Goal: Task Accomplishment & Management: Complete application form

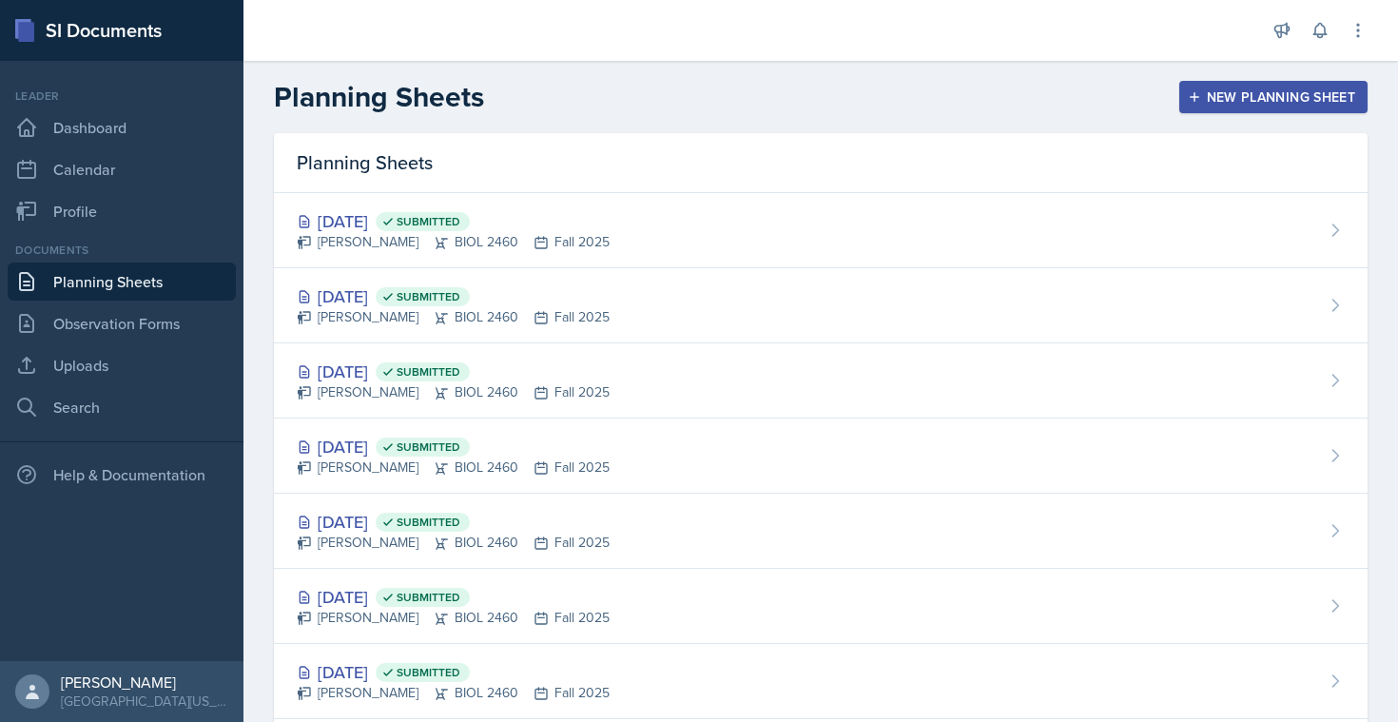
click at [1188, 95] on icon "button" at bounding box center [1194, 96] width 13 height 13
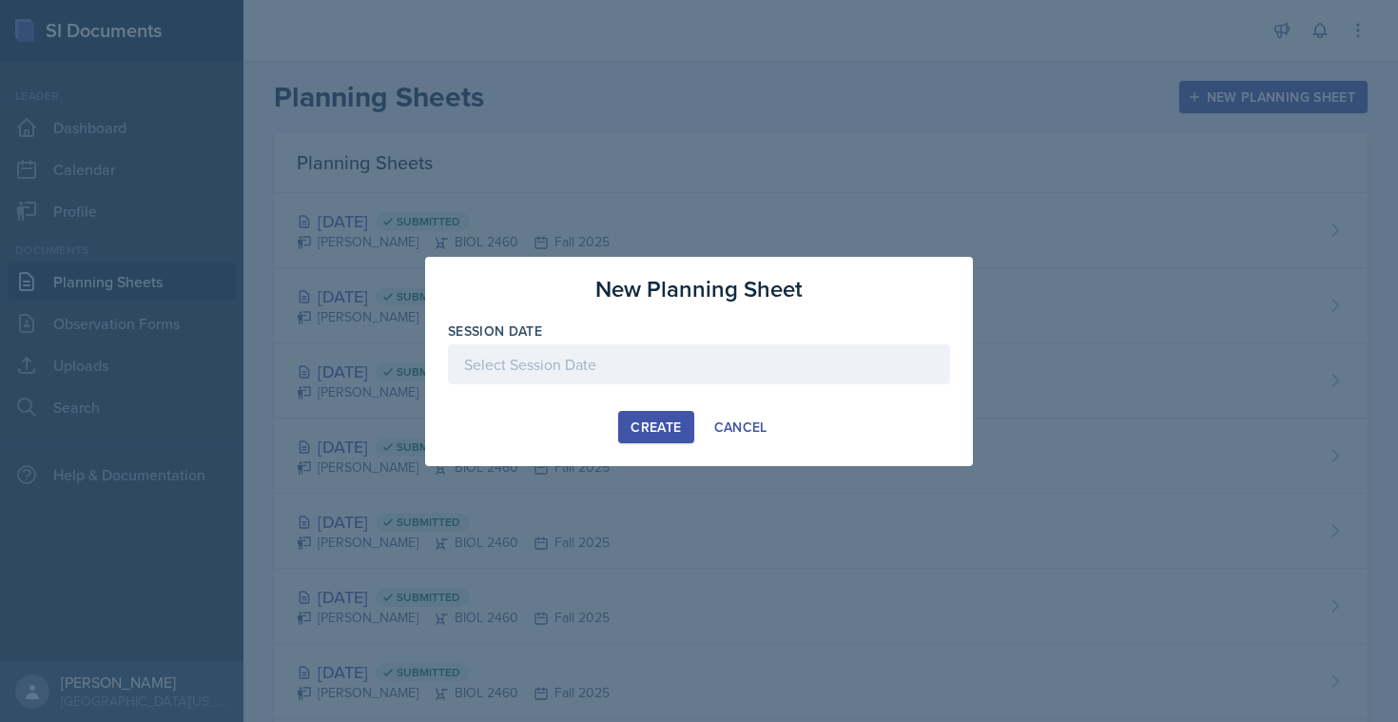
click at [555, 372] on div at bounding box center [699, 364] width 502 height 40
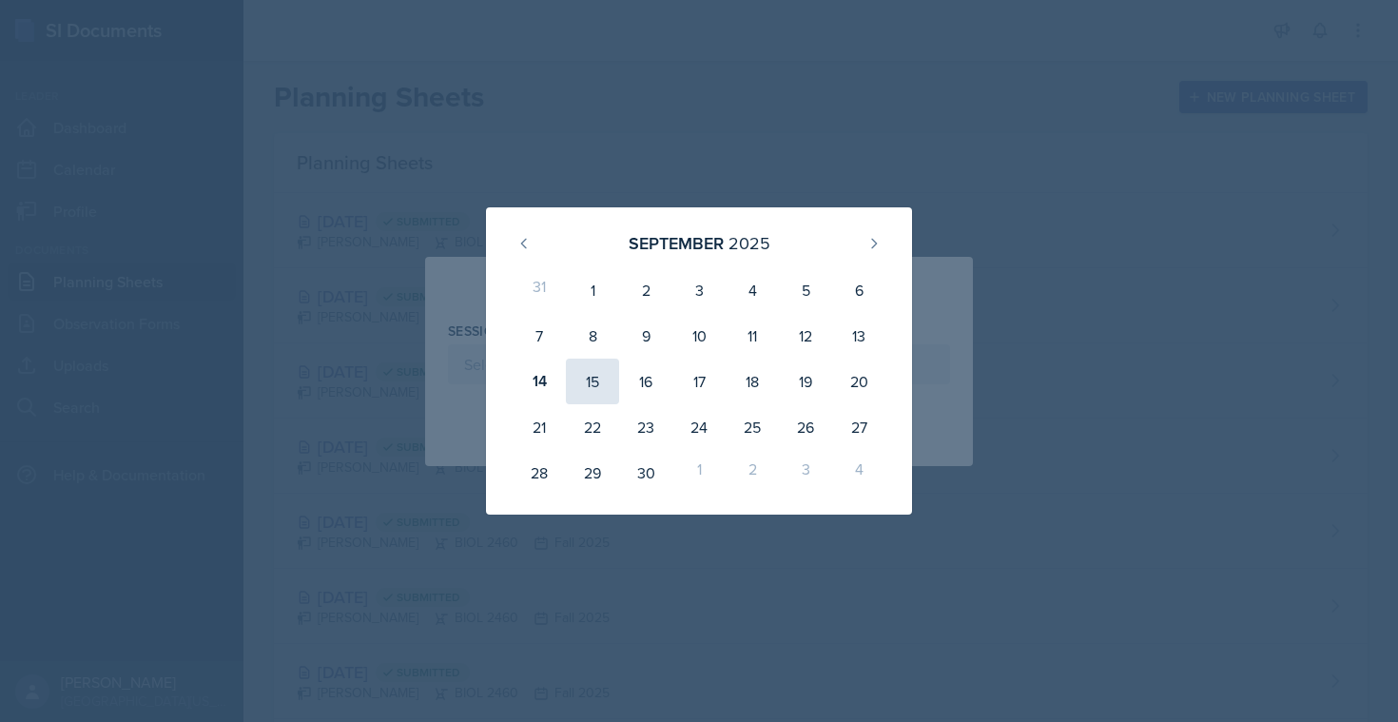
click at [596, 379] on div "15" at bounding box center [592, 382] width 53 height 46
type input "[DATE]"
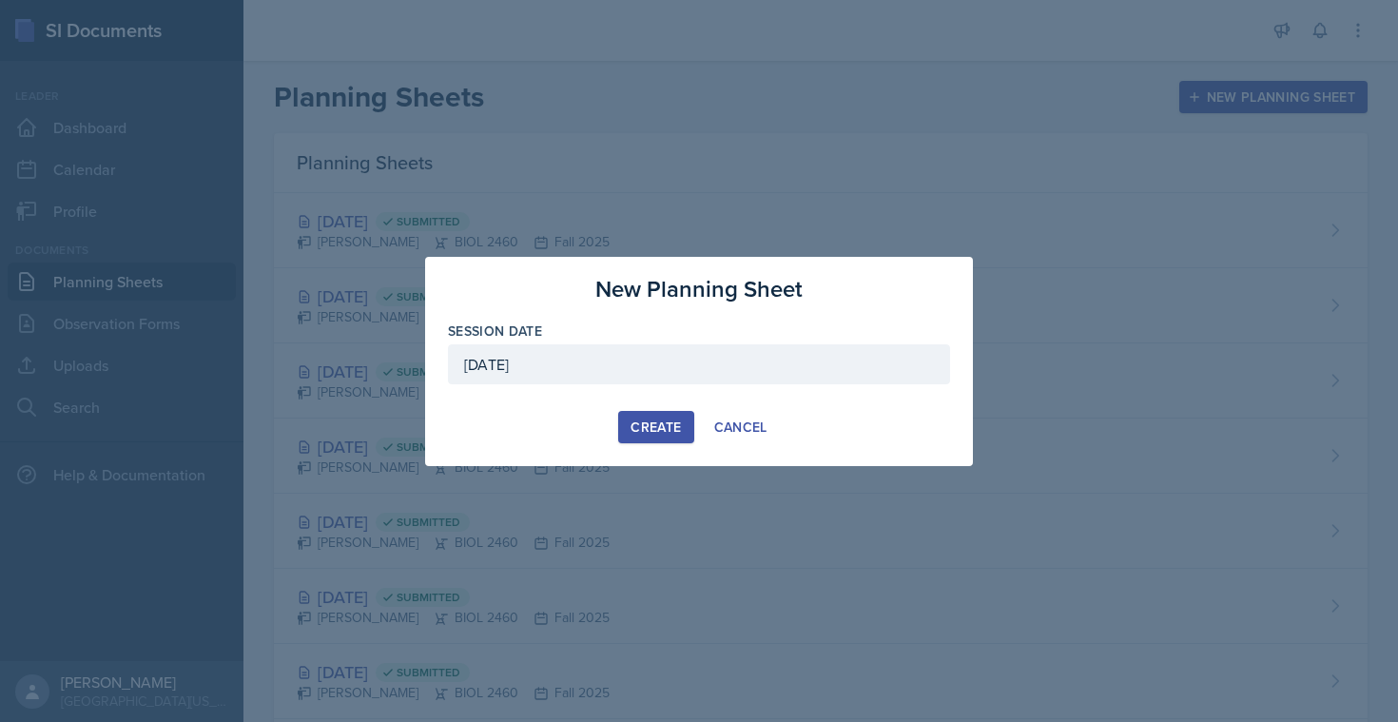
click at [659, 423] on div "Create" at bounding box center [655, 426] width 50 height 15
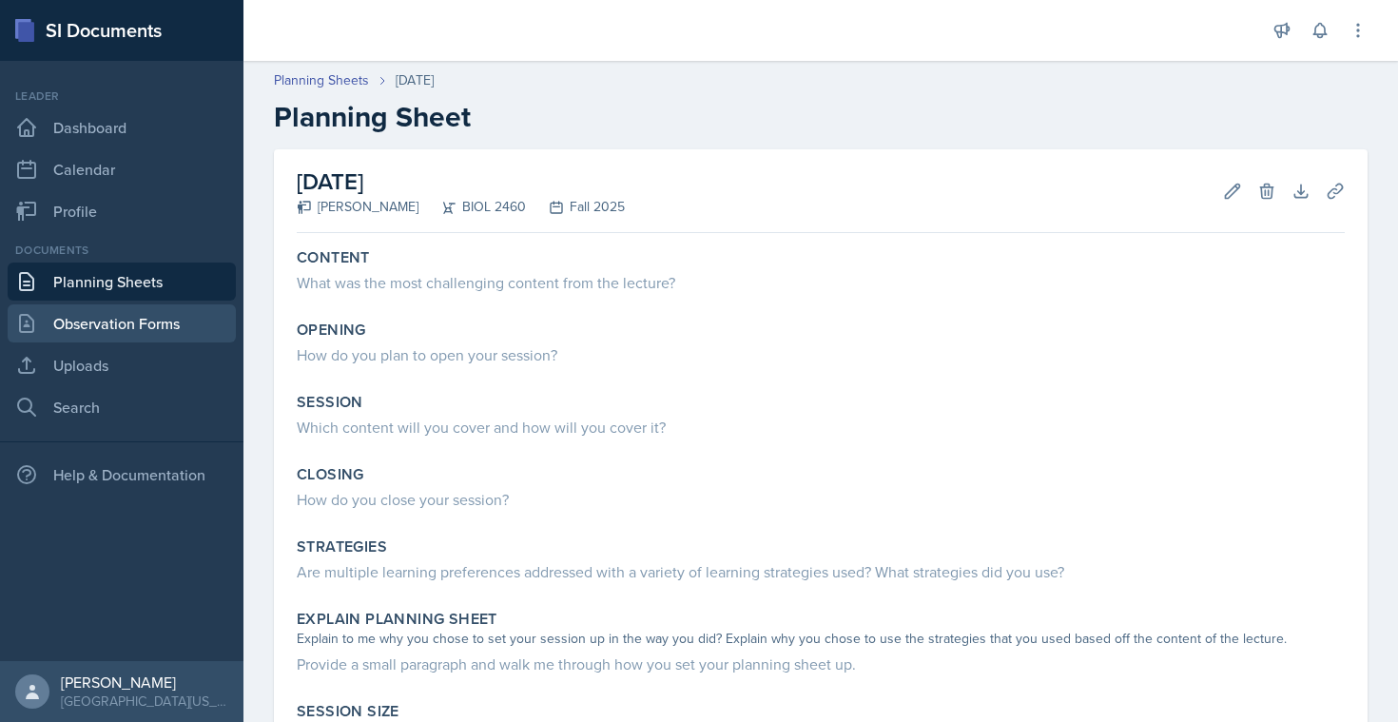
click at [141, 323] on link "Observation Forms" at bounding box center [122, 323] width 228 height 38
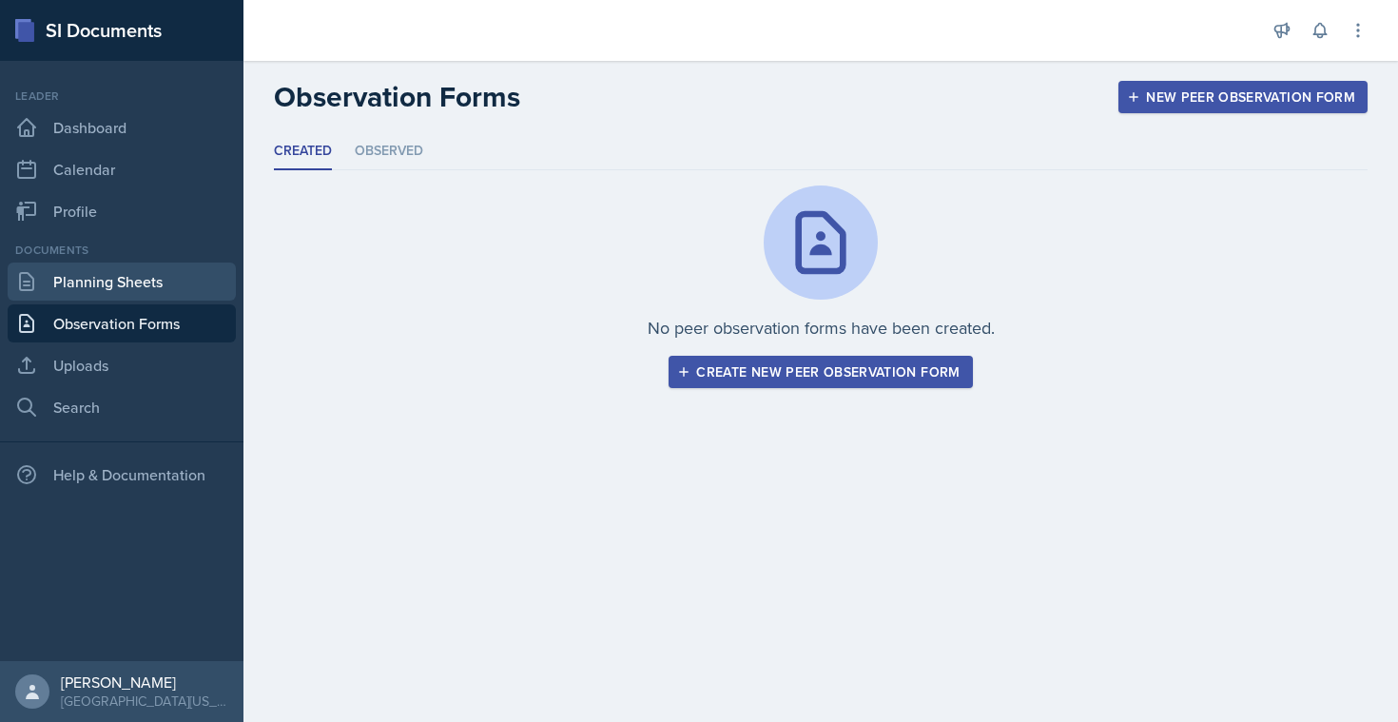
click at [136, 274] on link "Planning Sheets" at bounding box center [122, 281] width 228 height 38
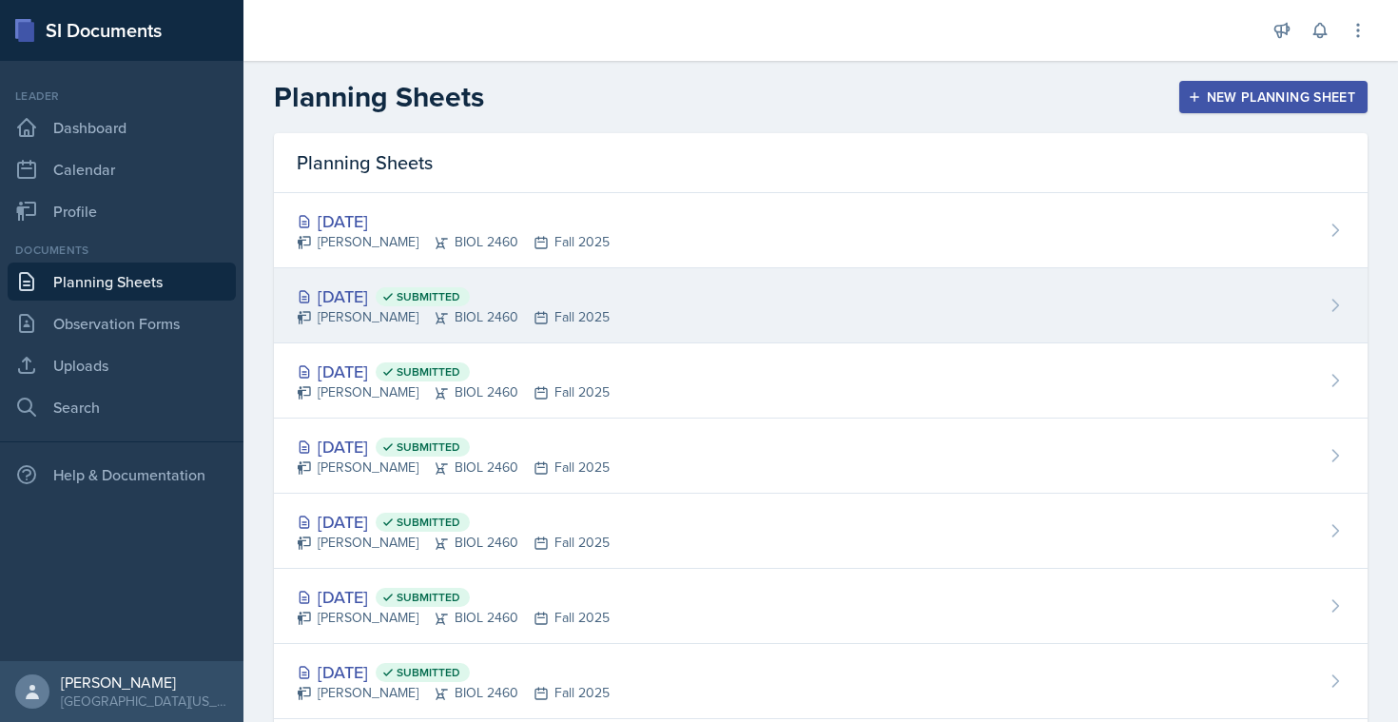
click at [398, 298] on div "[DATE] Submitted" at bounding box center [453, 296] width 313 height 26
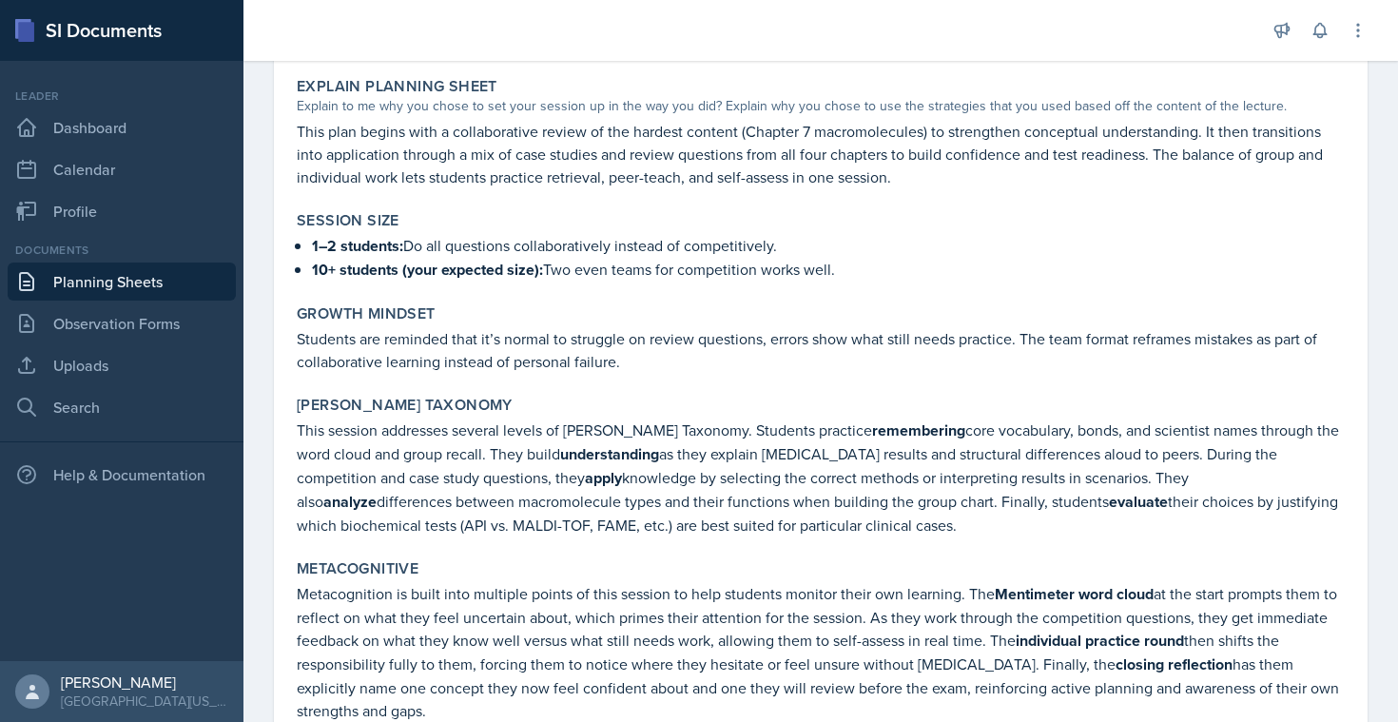
scroll to position [1488, 0]
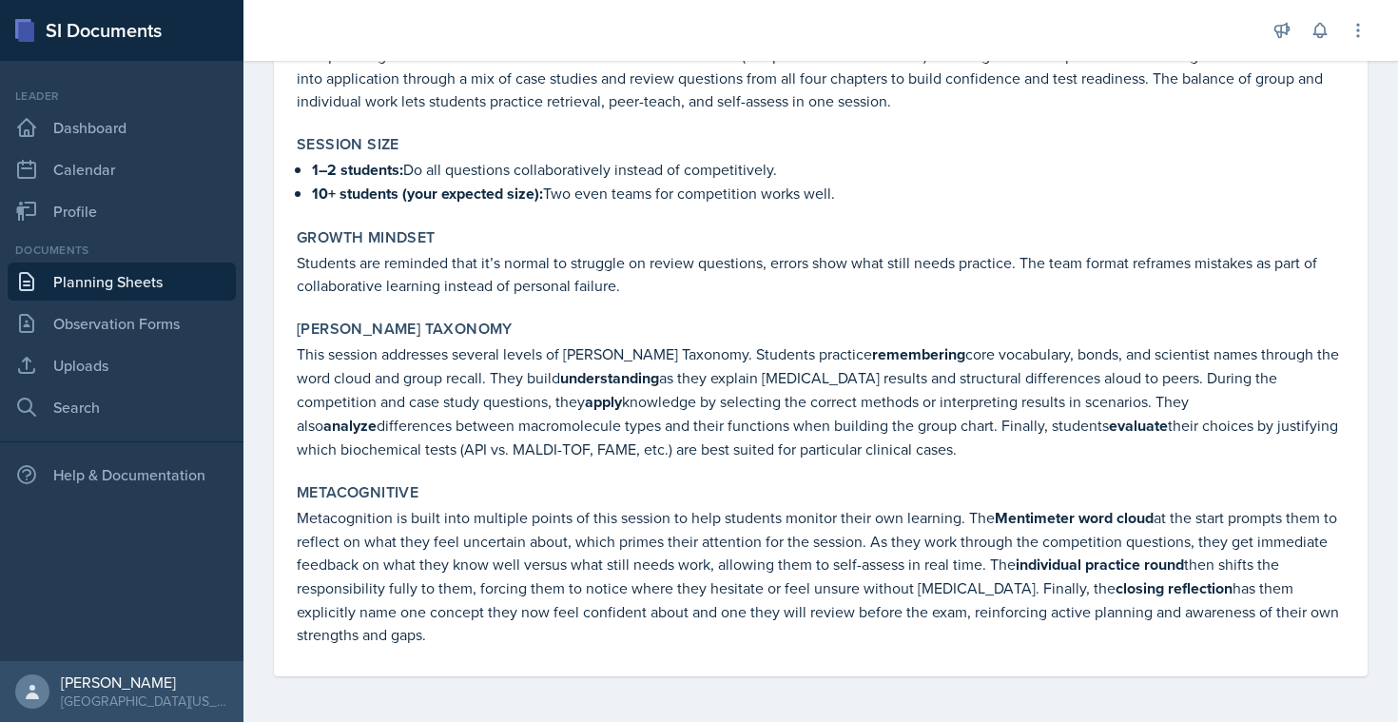
drag, startPoint x: 291, startPoint y: 251, endPoint x: 696, endPoint y: 797, distance: 679.8
click at [696, 721] on html "SI Documents Leader Dashboard Calendar Profile Documents Planning Sheets Observ…" at bounding box center [699, 361] width 1398 height 722
copy div "Loremip Dolorsit amet conse adipiscing elit: Seddoei 2: Tempori utlaboree, dolo…"
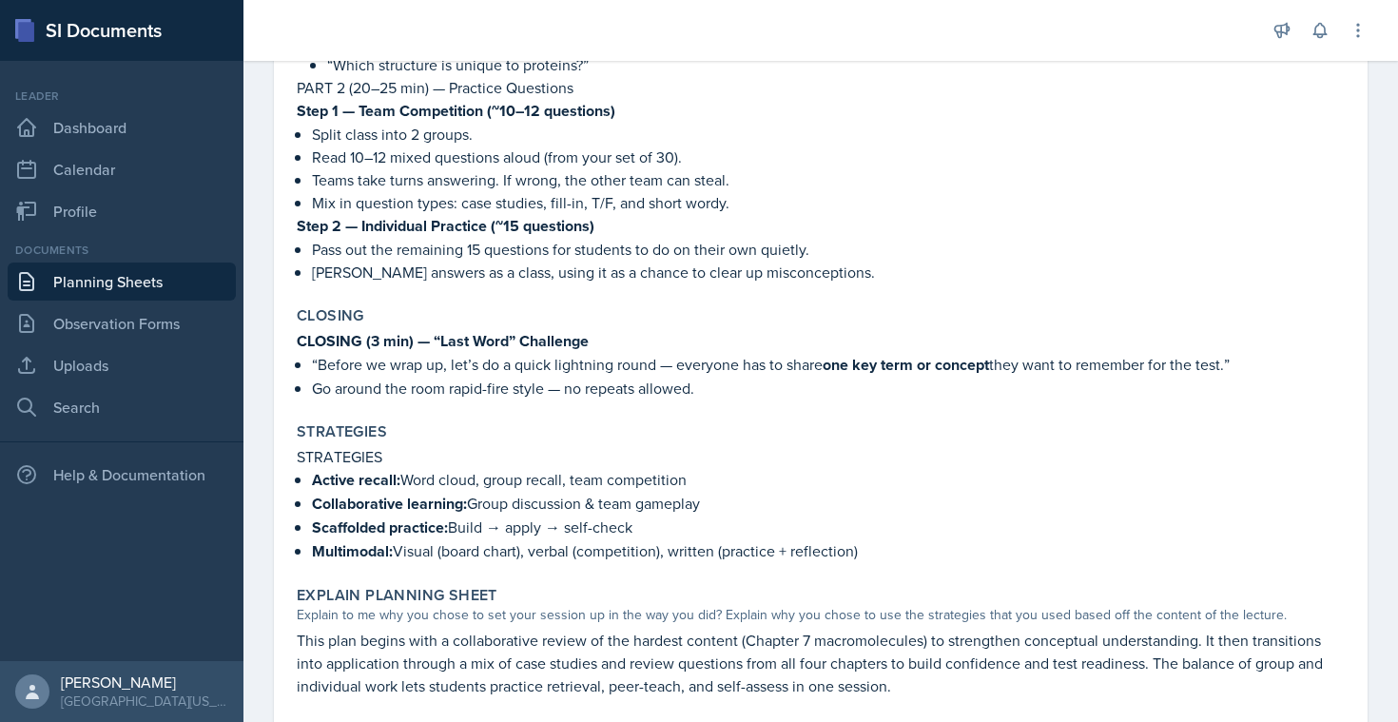
scroll to position [48, 0]
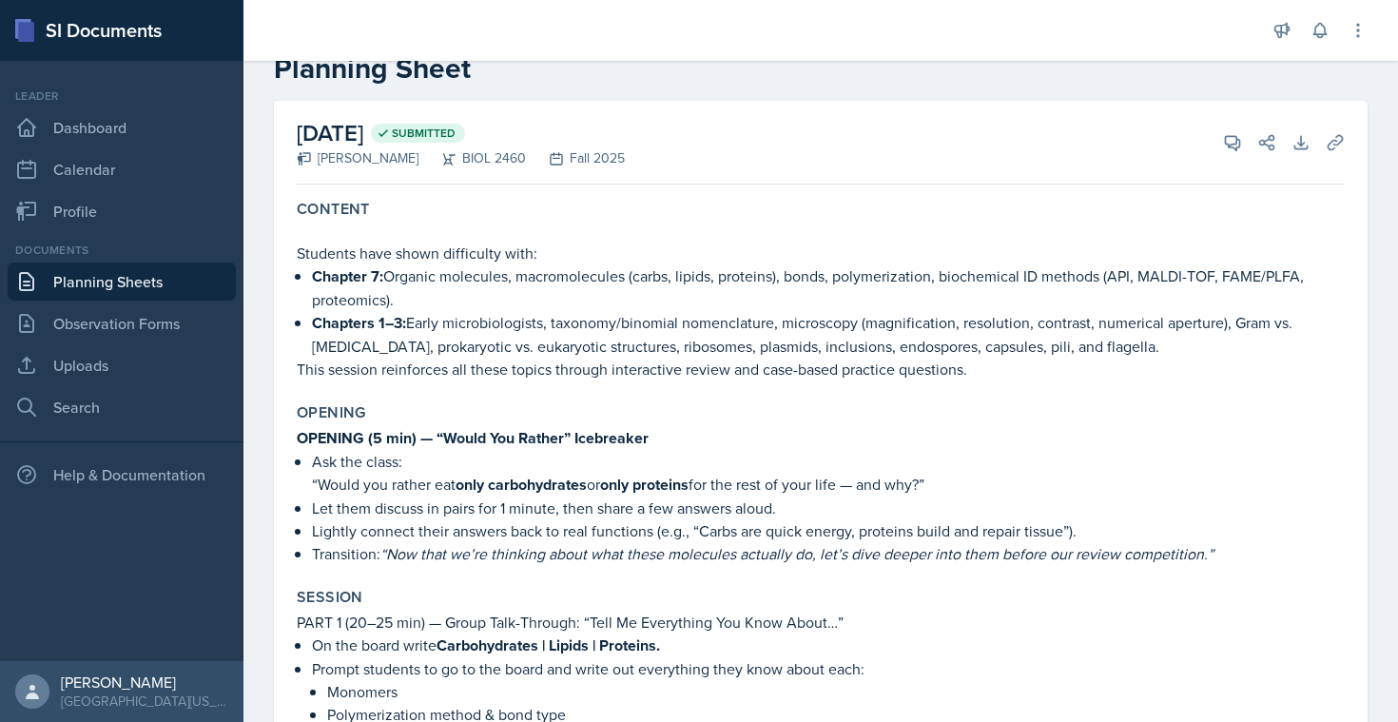
click at [110, 274] on link "Planning Sheets" at bounding box center [122, 281] width 228 height 38
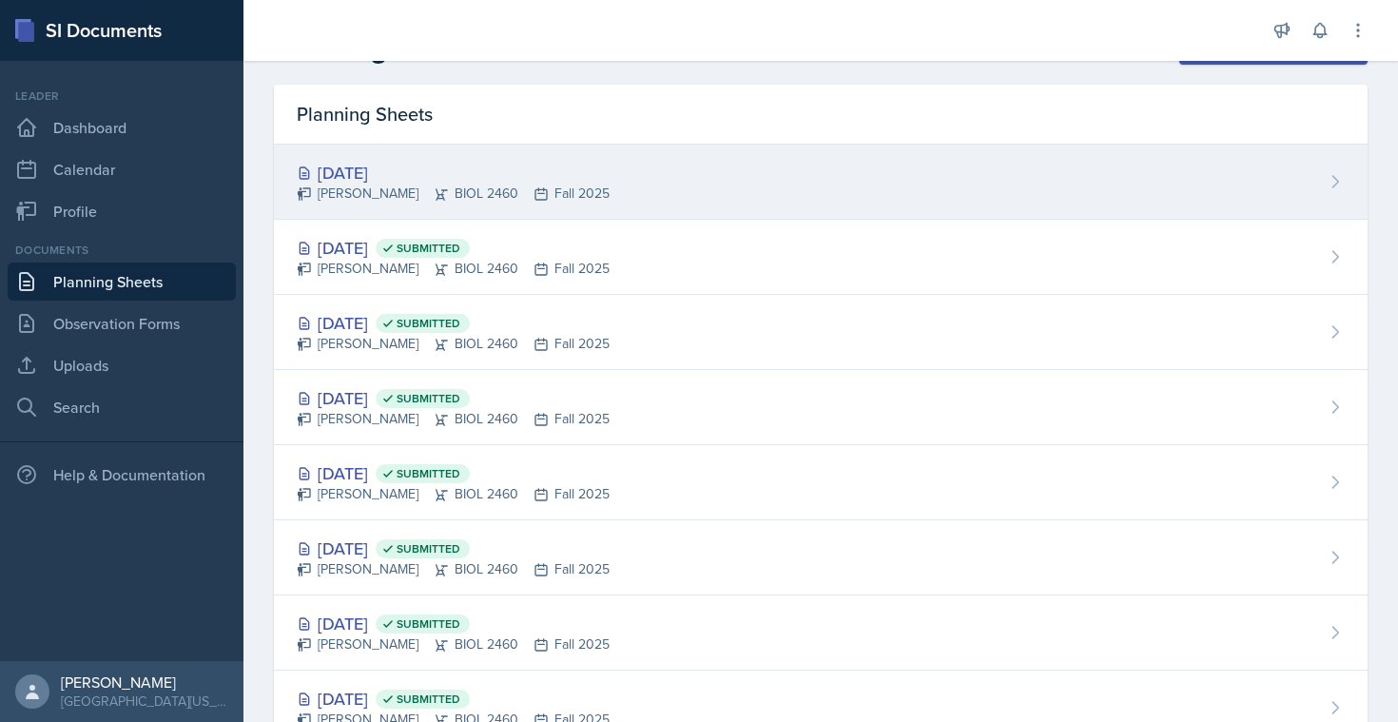
click at [402, 169] on div "[DATE]" at bounding box center [453, 173] width 313 height 26
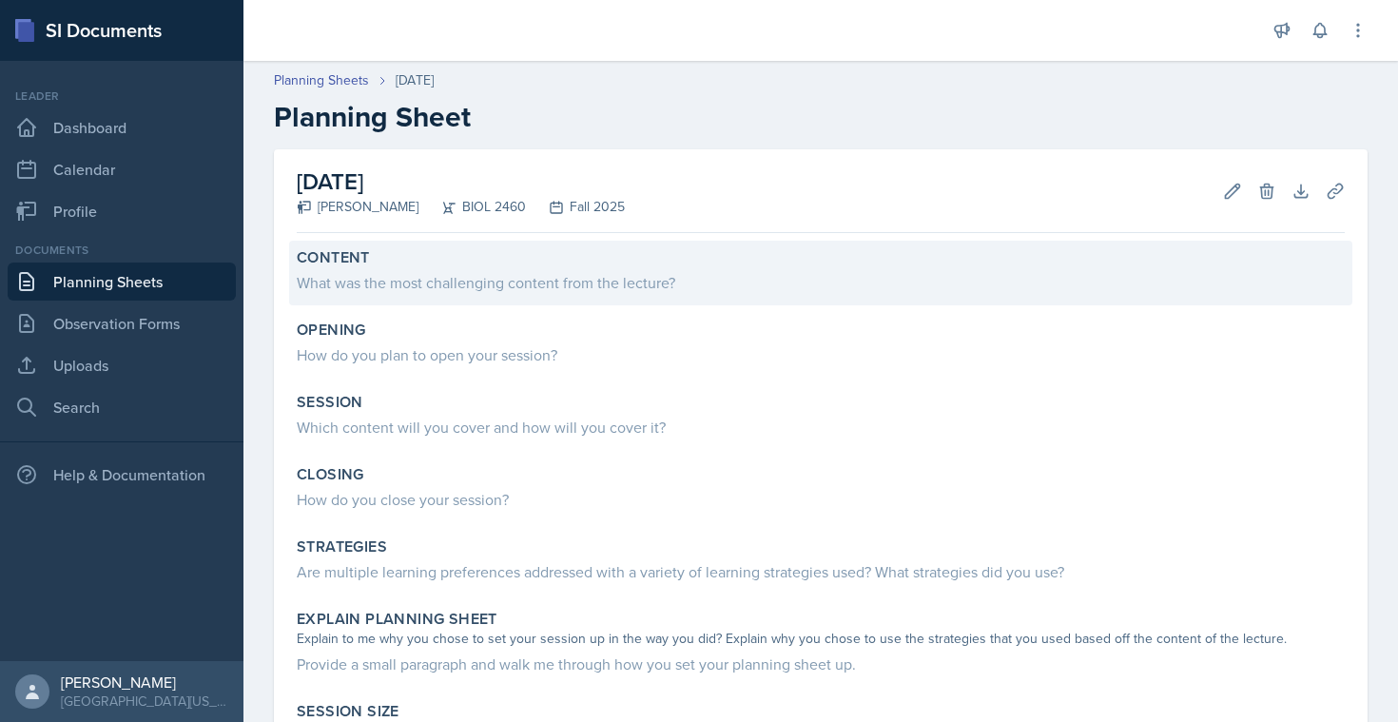
click at [444, 269] on div "What was the most challenging content from the lecture?" at bounding box center [821, 280] width 1048 height 27
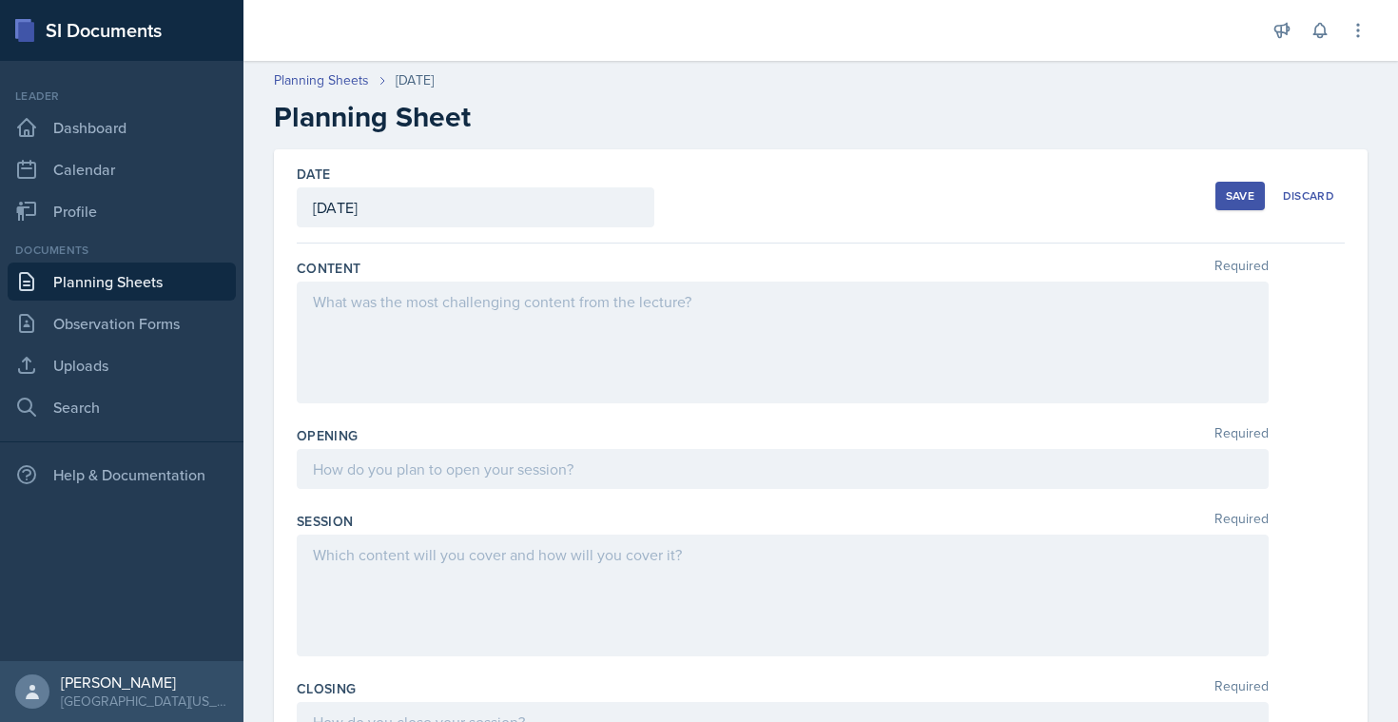
click at [354, 336] on div at bounding box center [783, 342] width 972 height 122
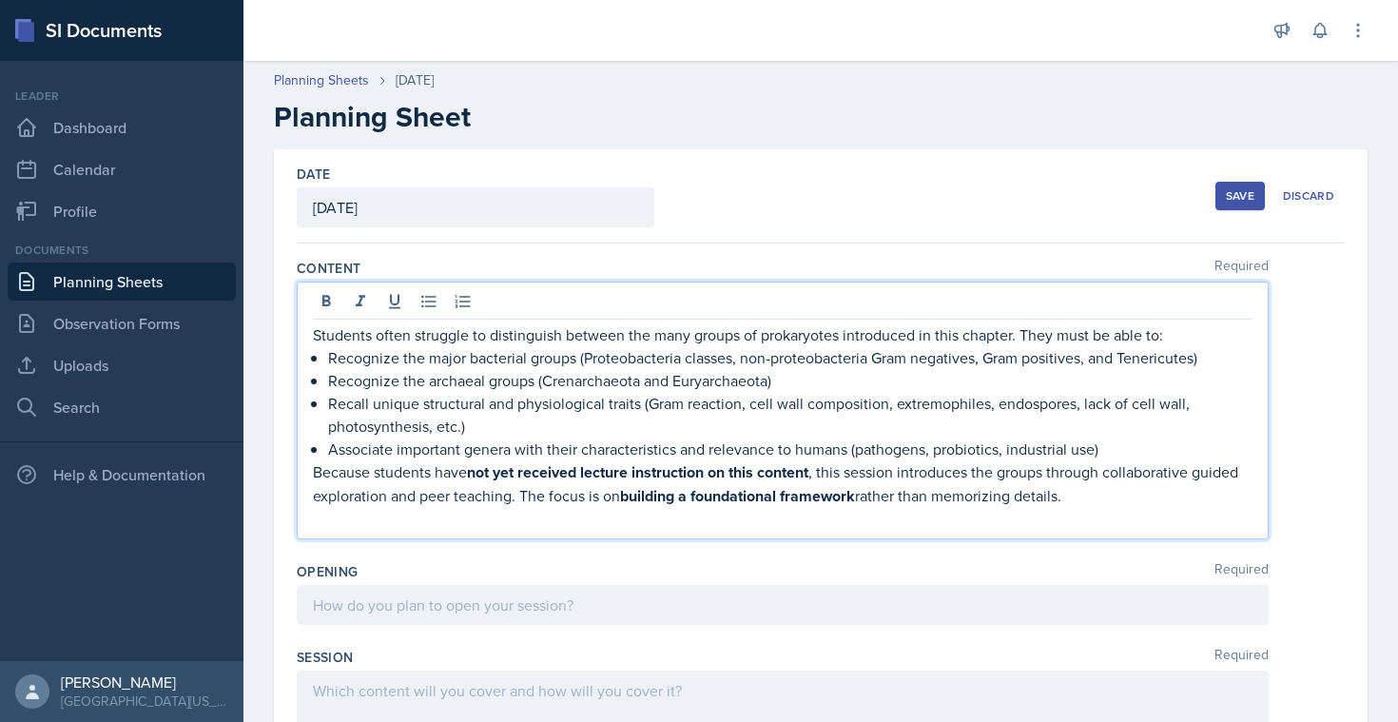
click at [431, 600] on div at bounding box center [783, 605] width 972 height 40
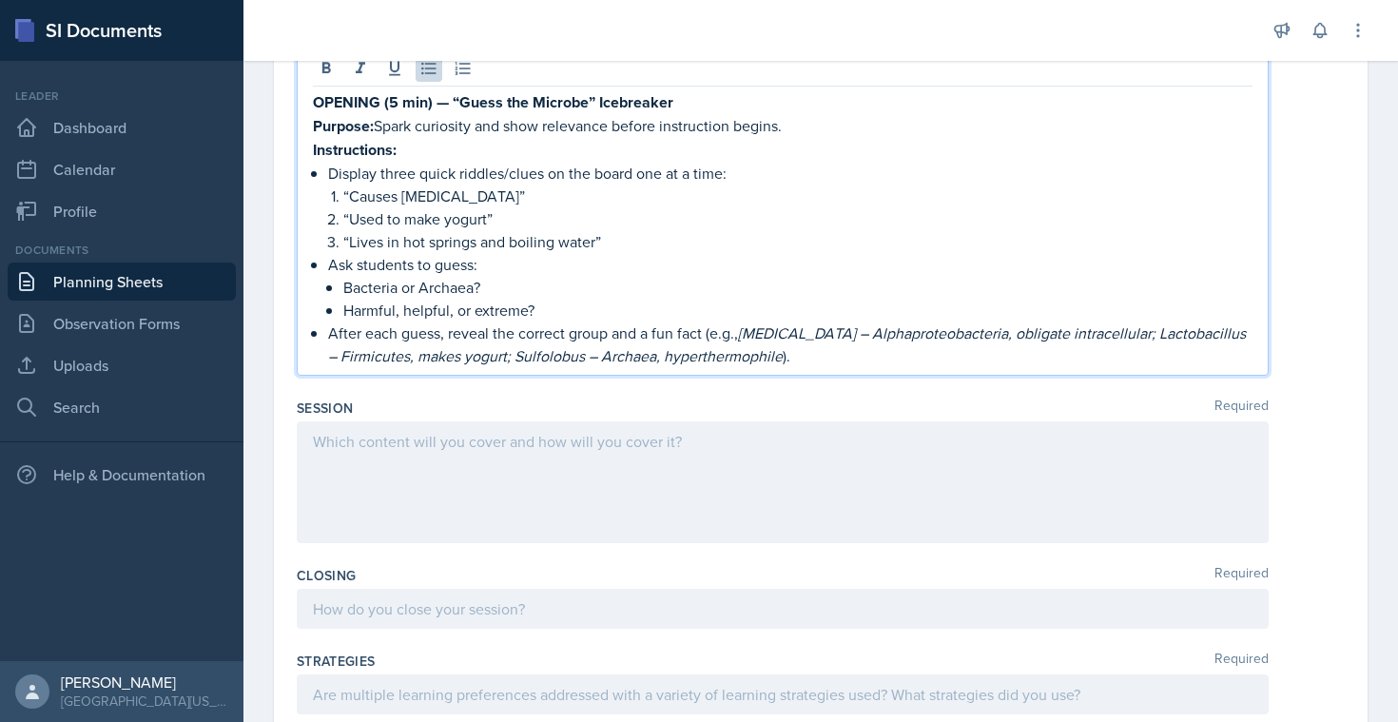
scroll to position [595, 0]
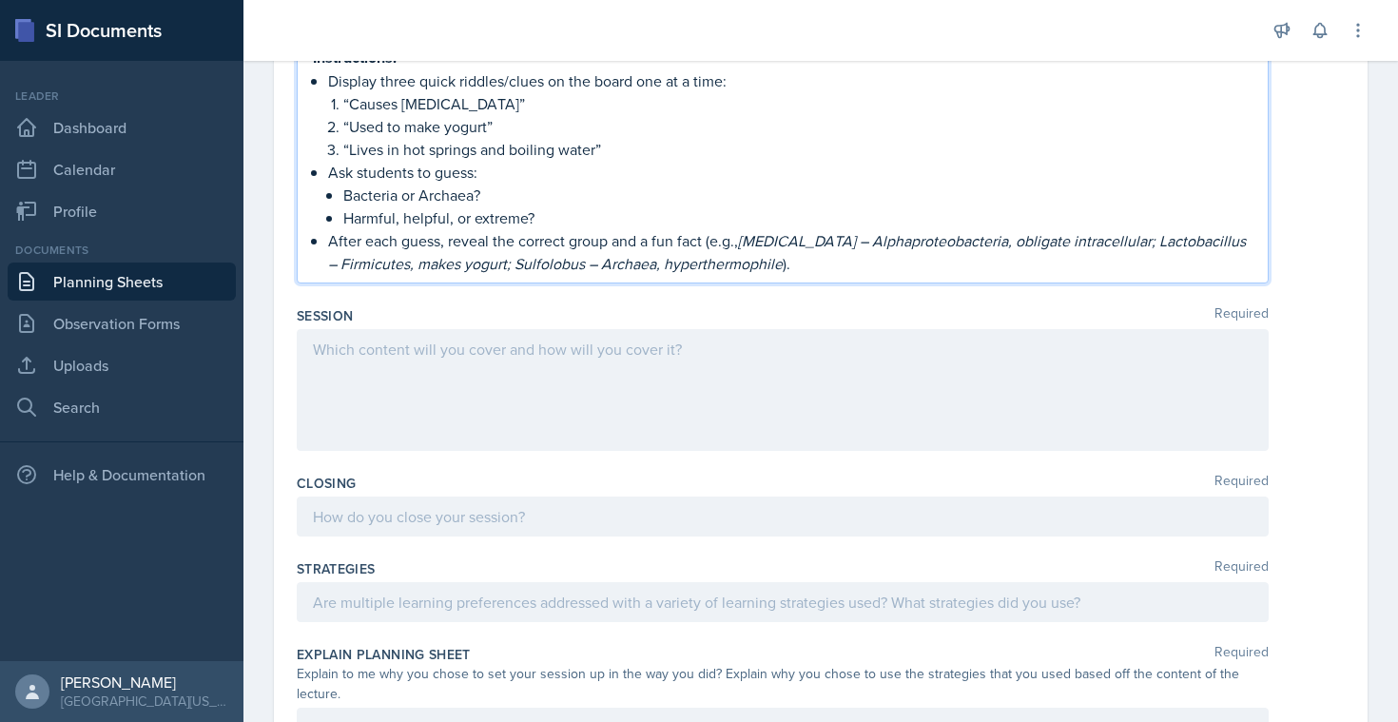
click at [444, 379] on div at bounding box center [783, 390] width 972 height 122
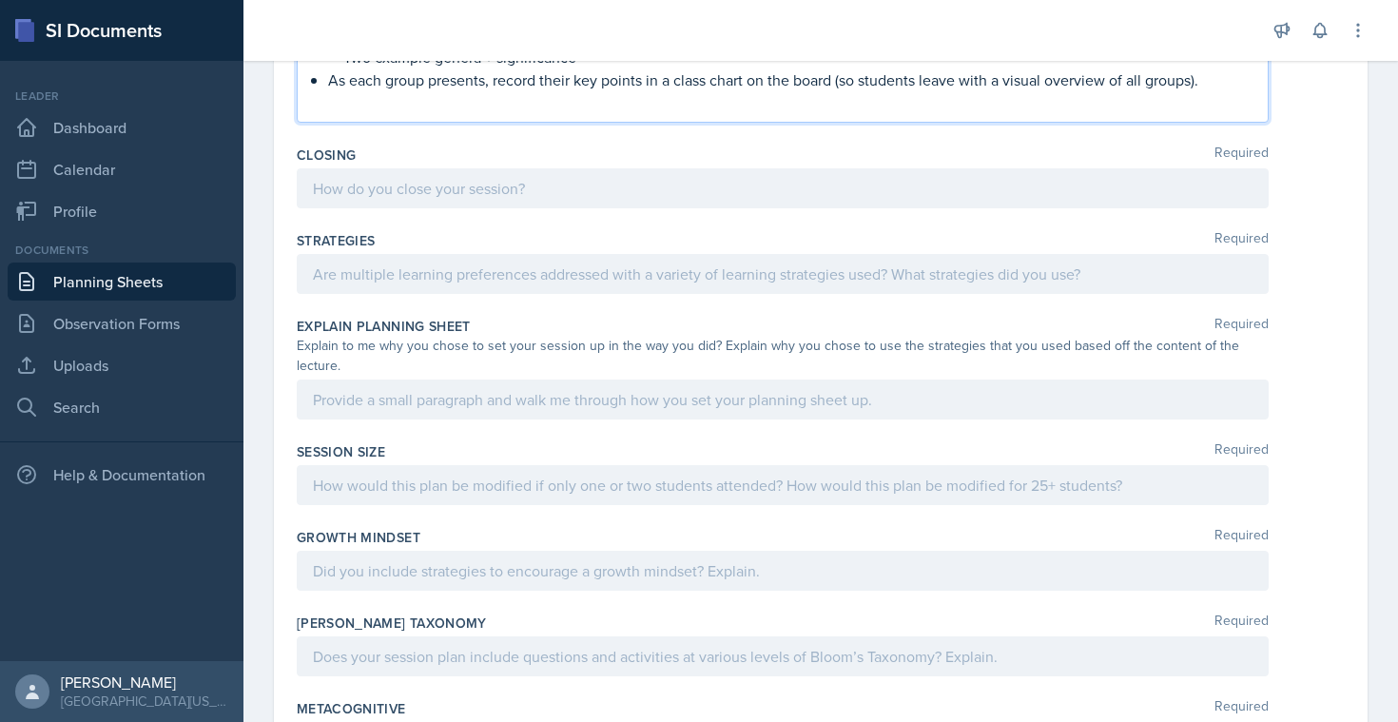
scroll to position [1506, 0]
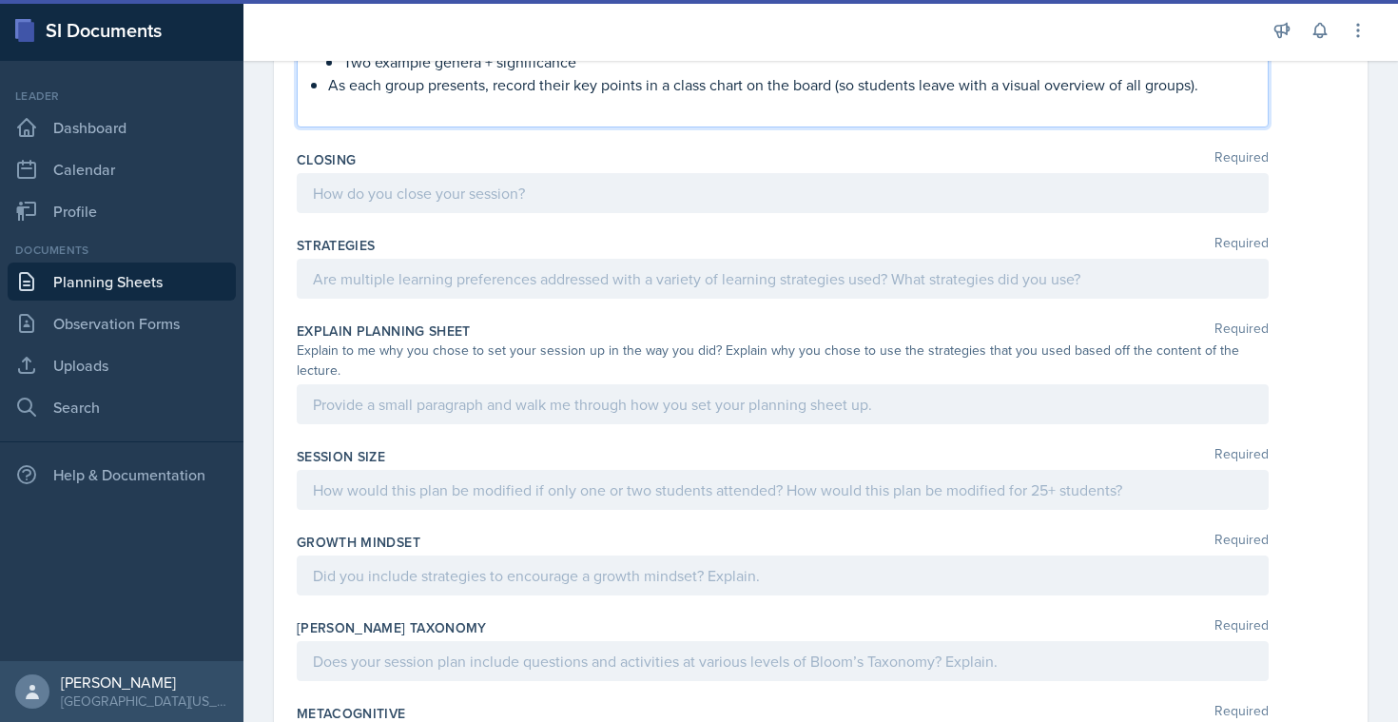
click at [388, 185] on div at bounding box center [783, 193] width 972 height 40
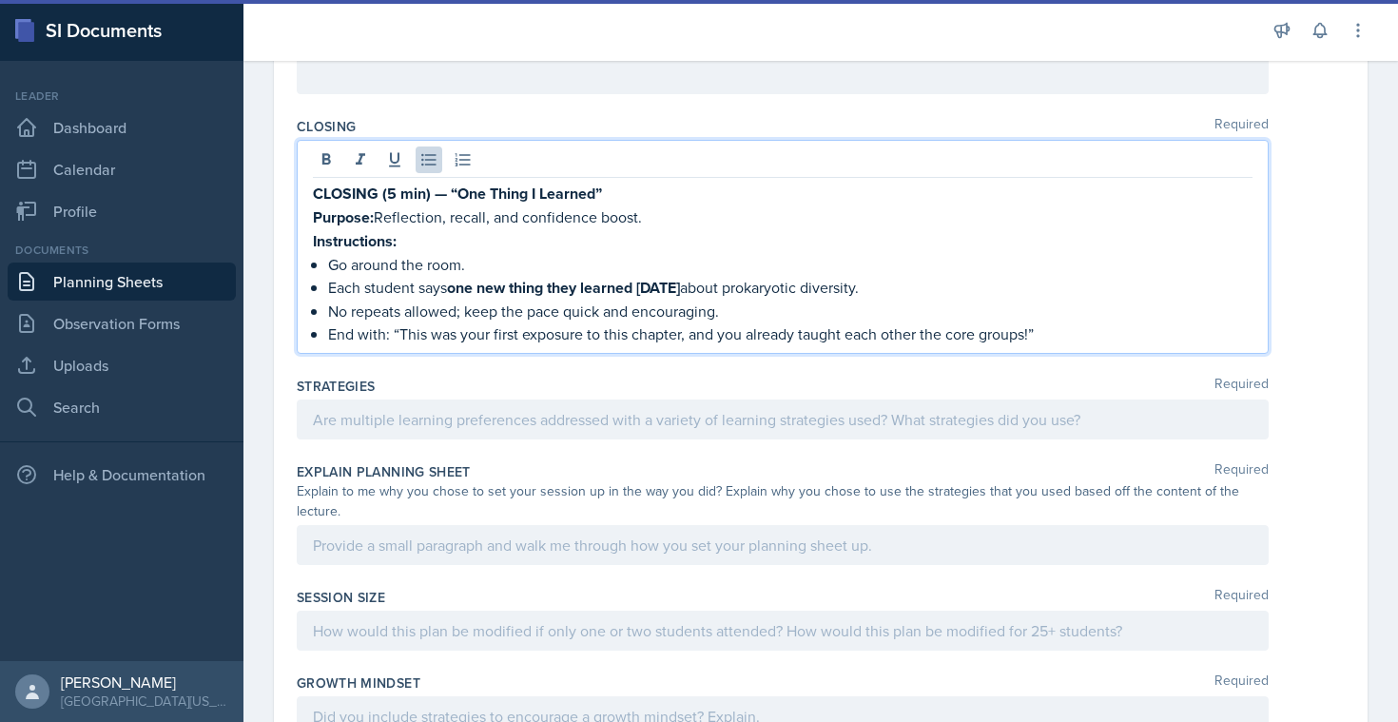
click at [382, 425] on div at bounding box center [783, 419] width 972 height 40
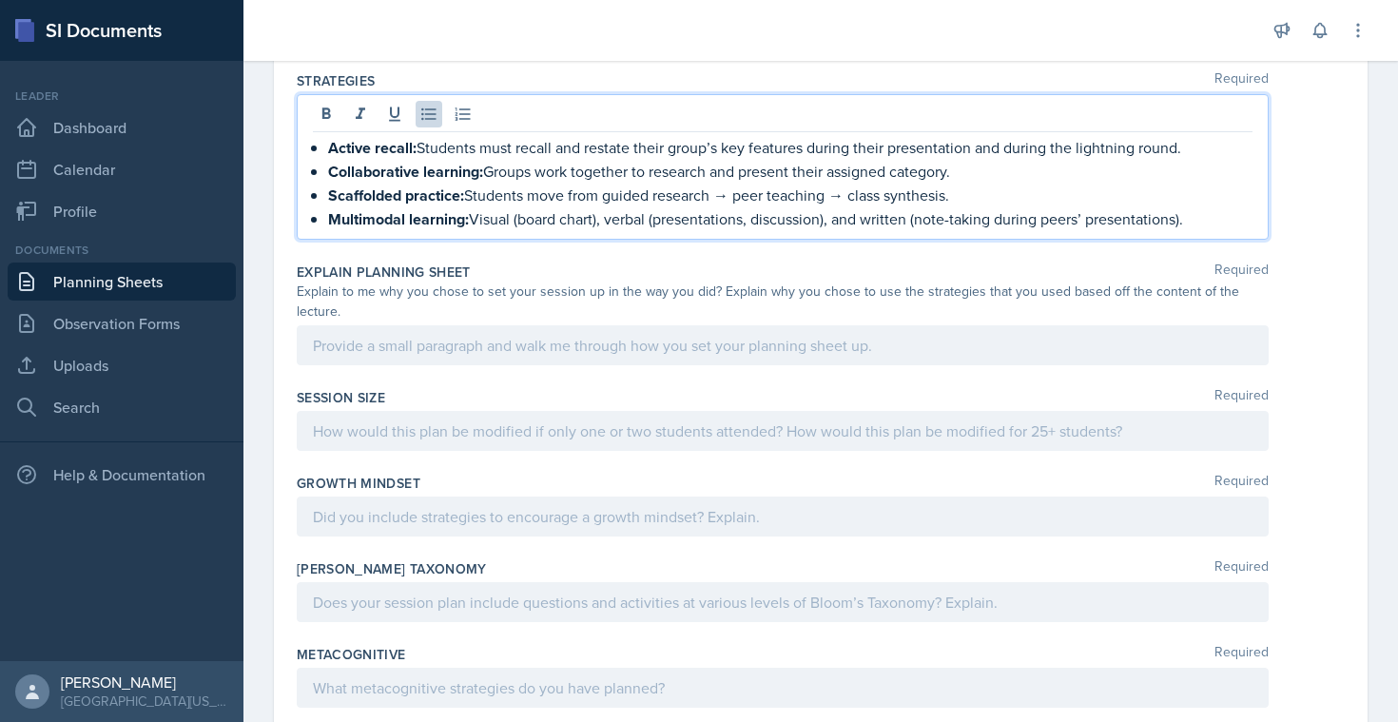
scroll to position [1792, 0]
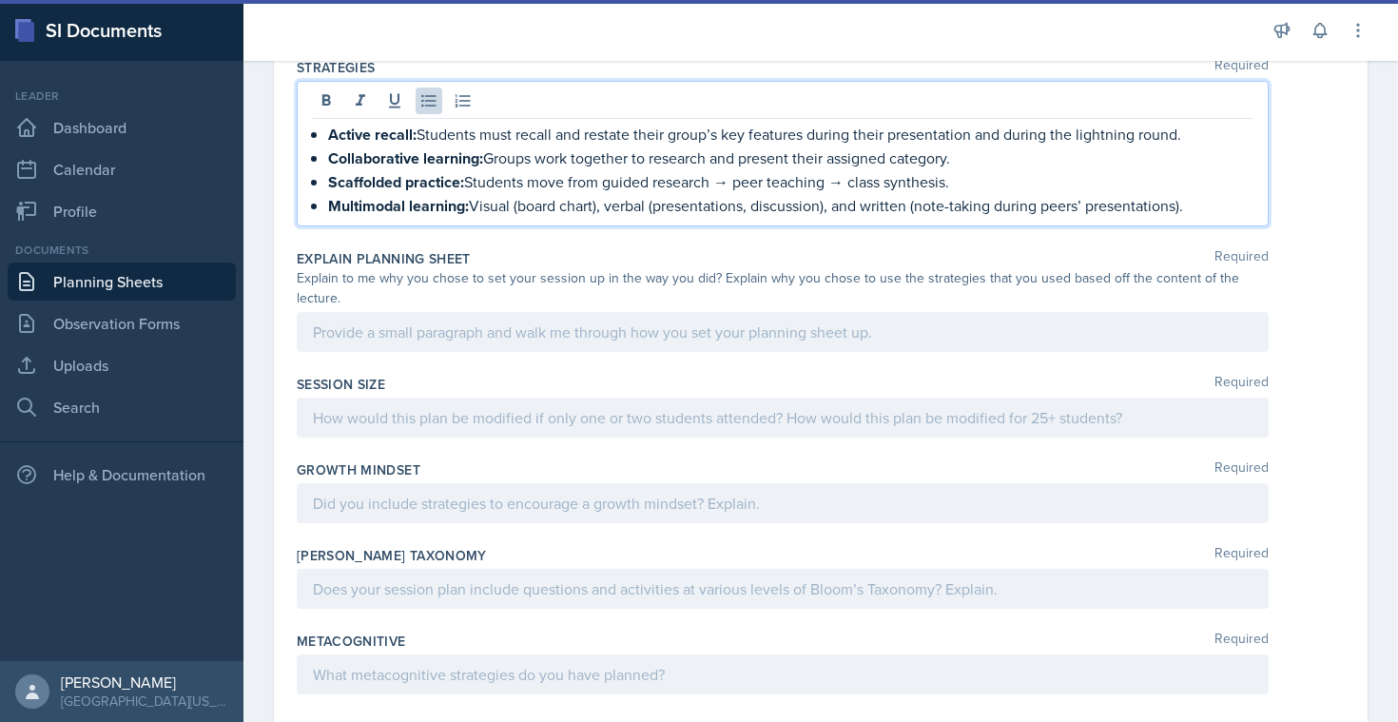
click at [351, 344] on div at bounding box center [783, 332] width 972 height 40
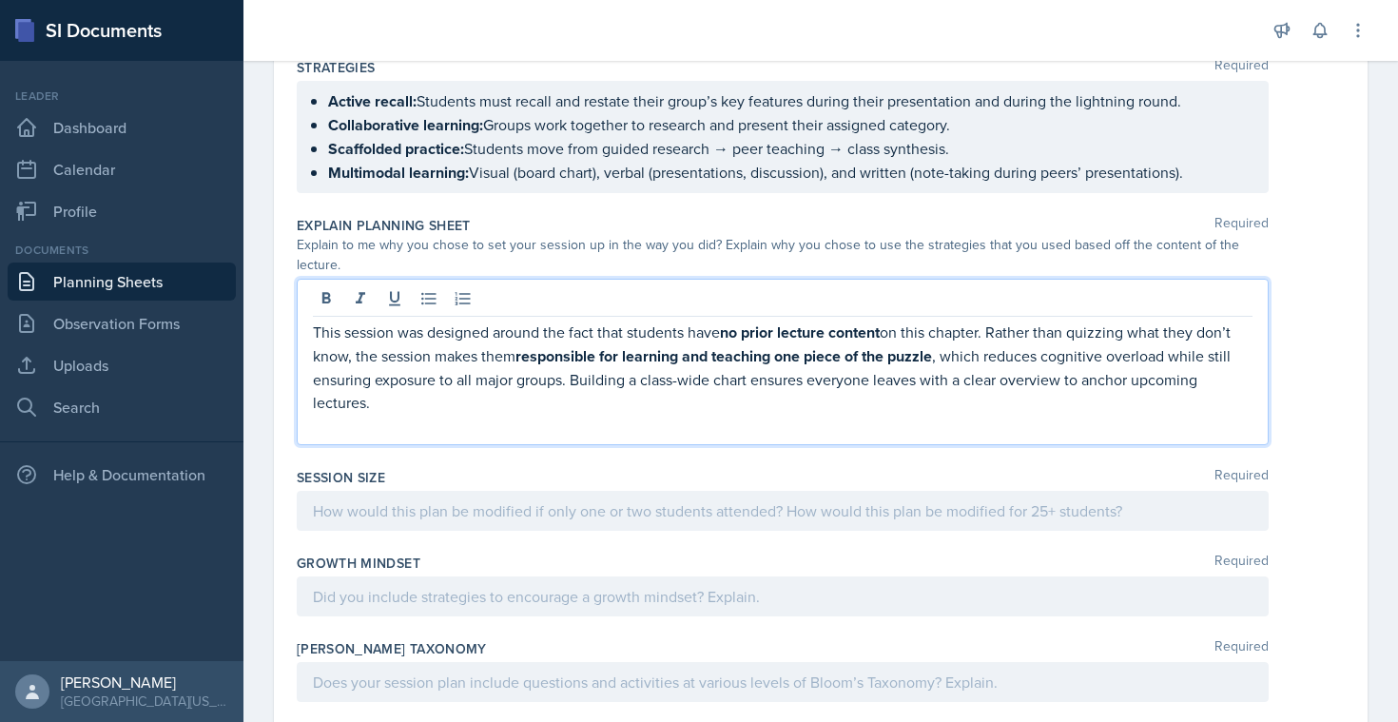
click at [459, 517] on div at bounding box center [783, 511] width 972 height 40
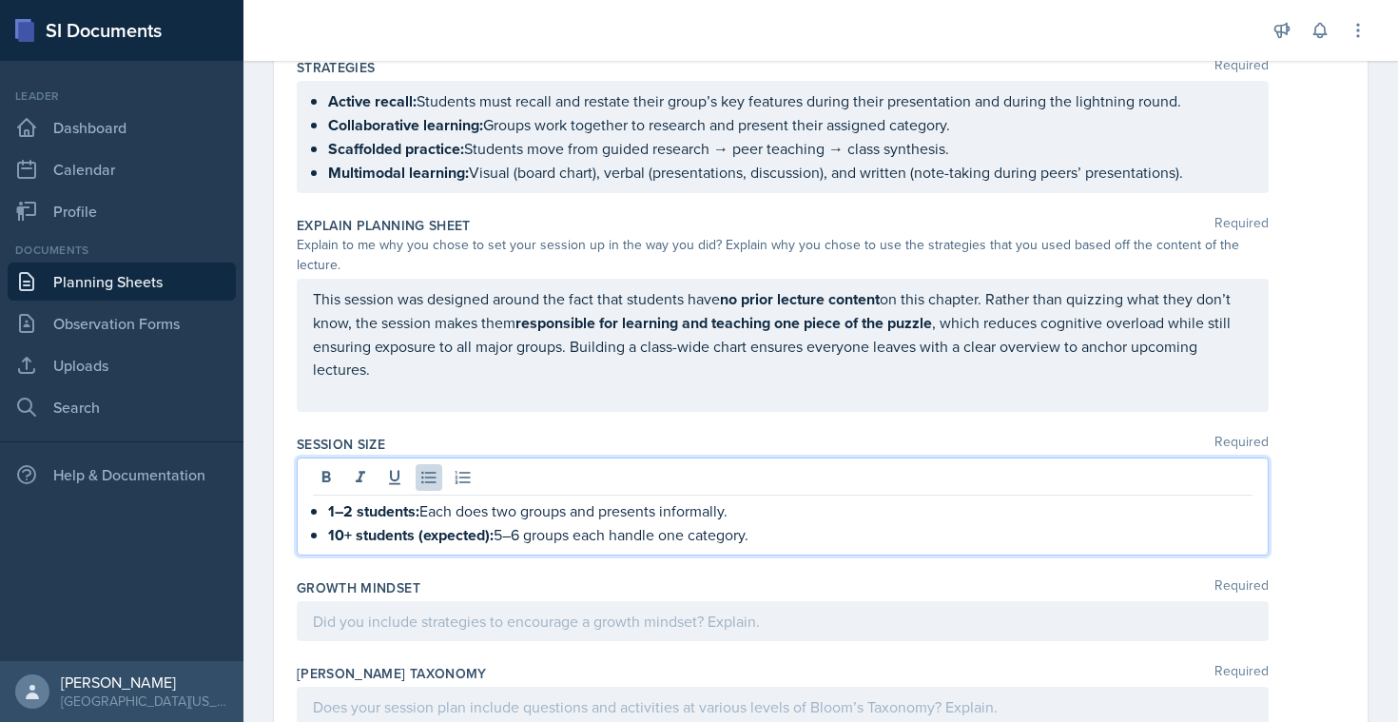
click at [386, 616] on div at bounding box center [783, 621] width 972 height 40
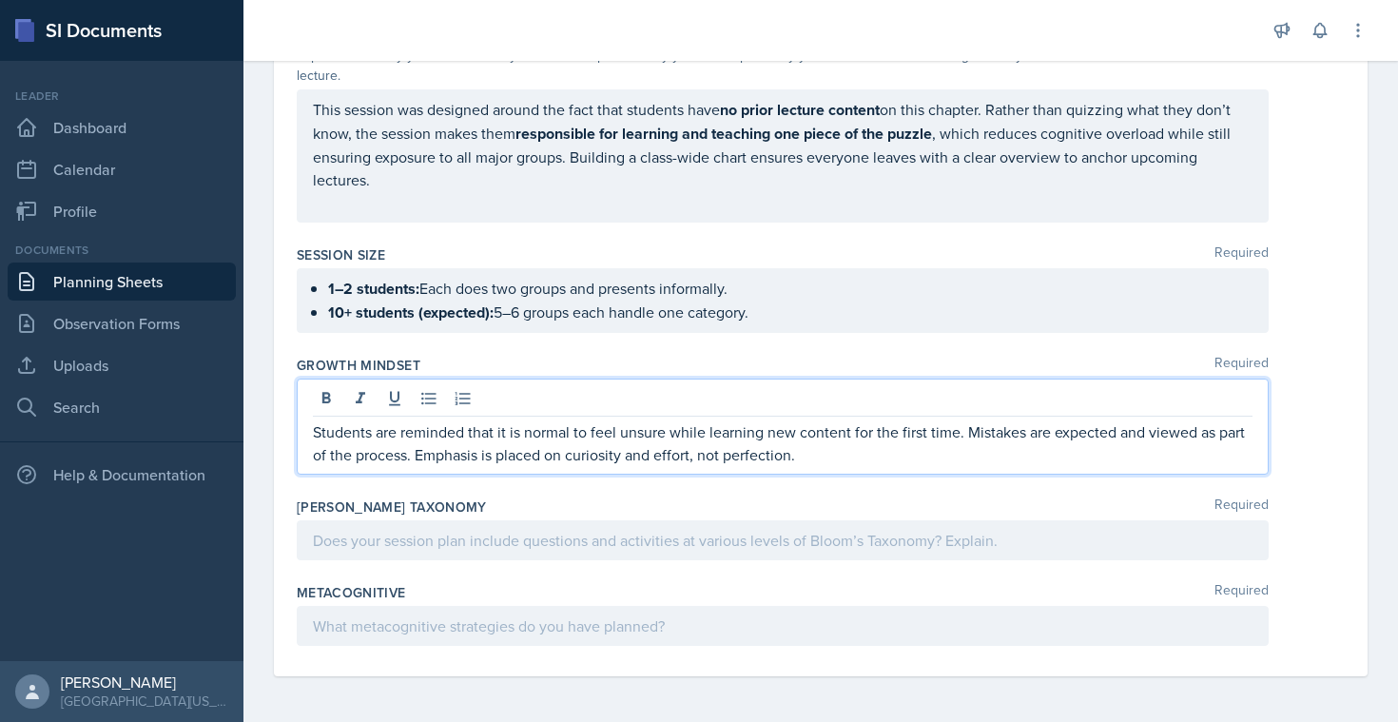
scroll to position [1981, 0]
click at [399, 551] on div at bounding box center [783, 540] width 972 height 40
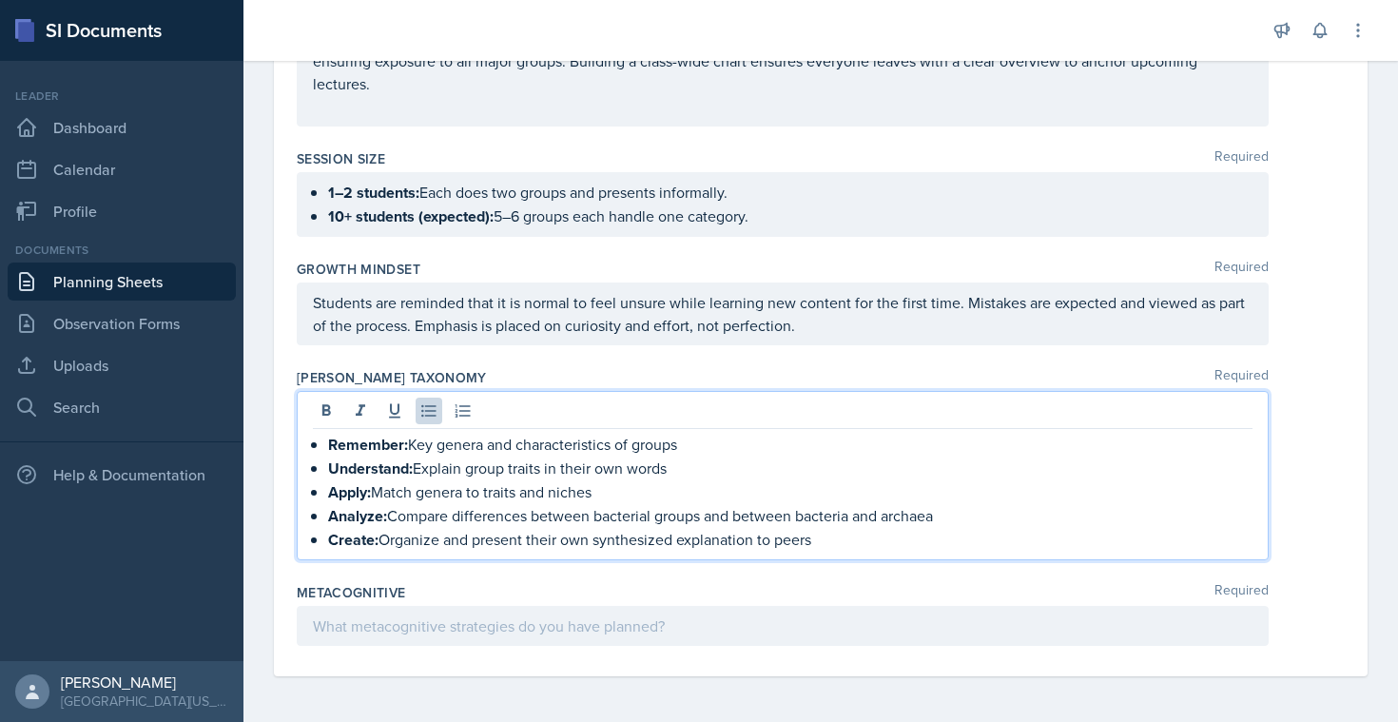
scroll to position [2077, 0]
click at [357, 618] on div at bounding box center [783, 626] width 972 height 40
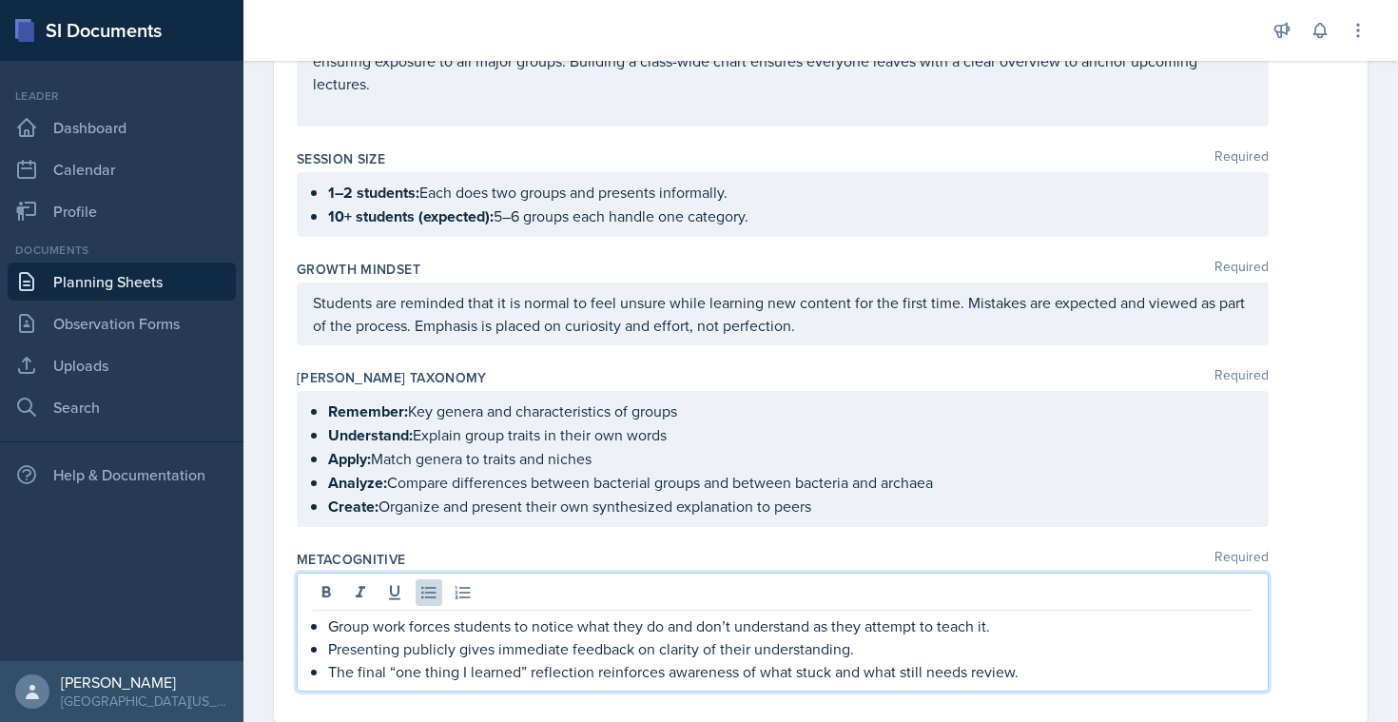
click at [682, 411] on div "Remember: Key genera and characteristics of groups Understand: Explain group tr…" at bounding box center [783, 459] width 972 height 136
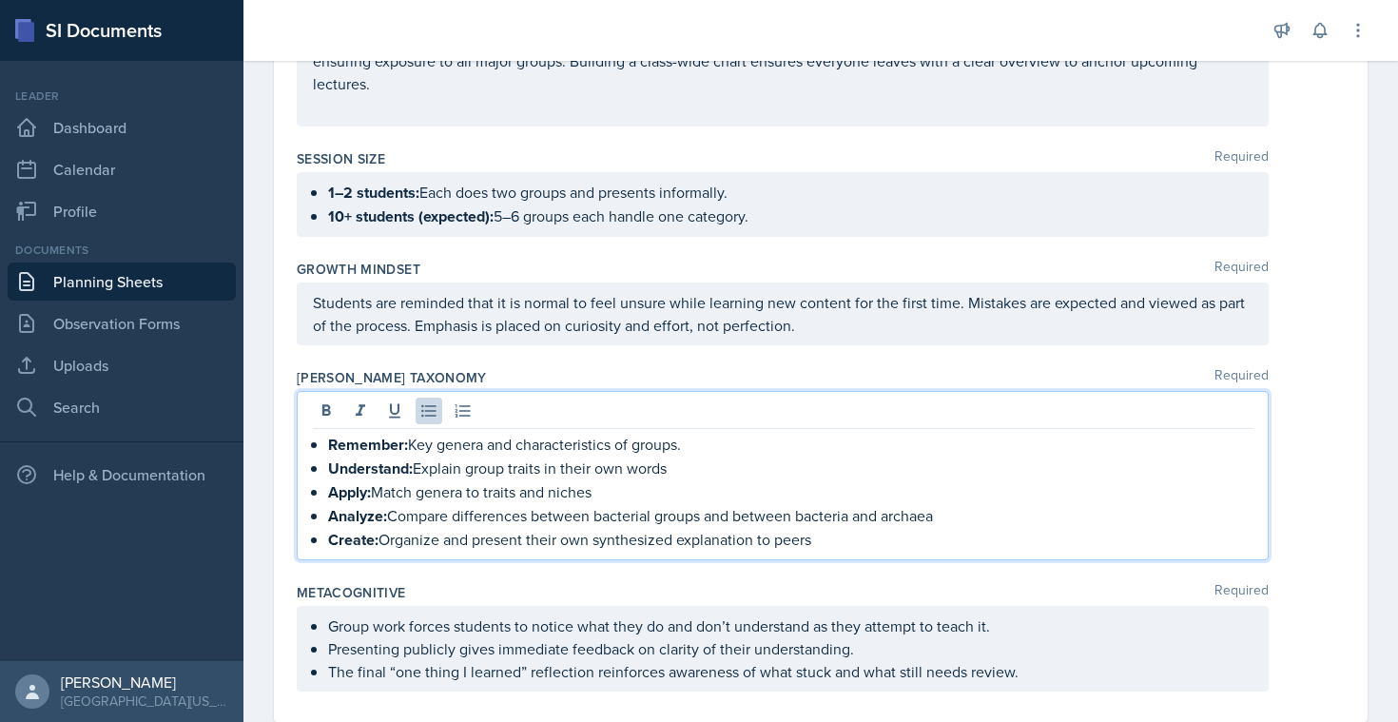
click at [669, 471] on p "Understand: Explain group traits in their own words" at bounding box center [790, 468] width 924 height 24
click at [597, 497] on p "Apply: Match genera to traits and niches" at bounding box center [790, 492] width 924 height 24
click at [939, 513] on p "Analyze: Compare differences between bacterial groups and between bacteria and …" at bounding box center [790, 516] width 924 height 24
click at [815, 539] on p "Create: Organize and present their own synthesized explanation to peers" at bounding box center [790, 540] width 924 height 24
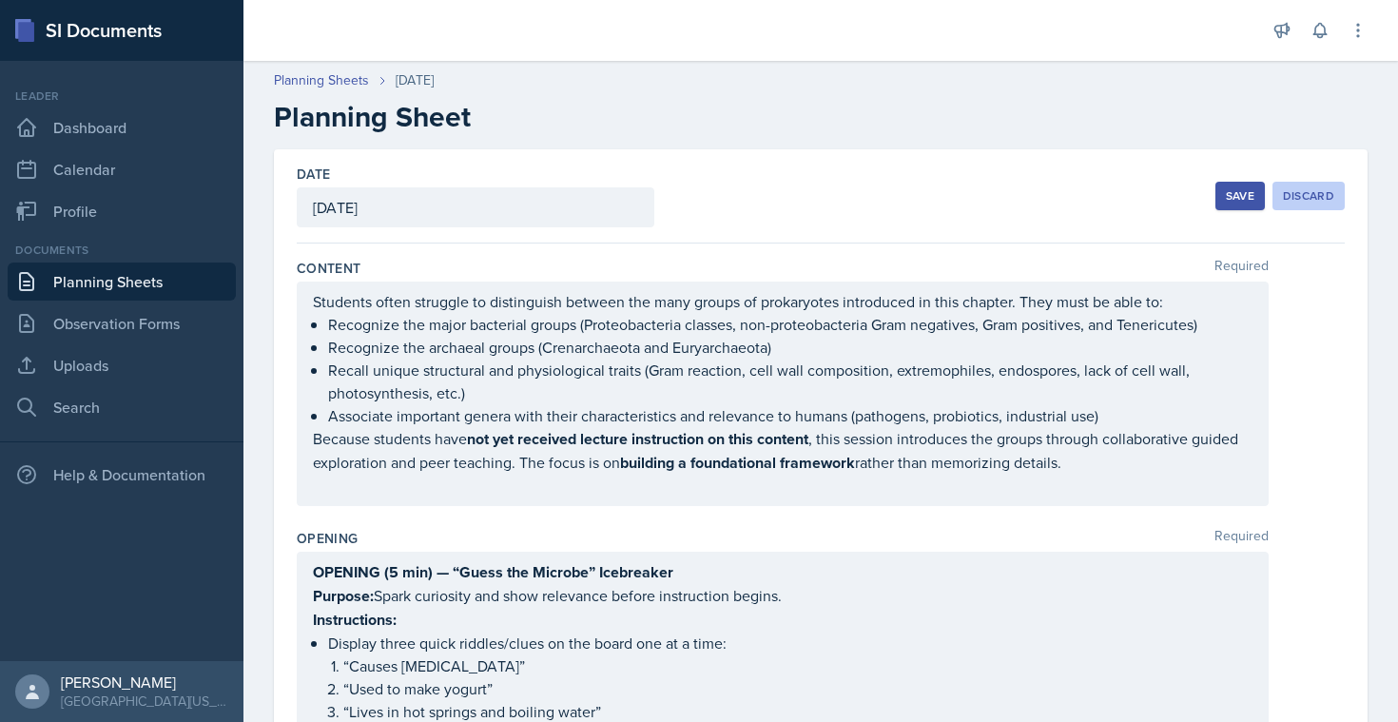
scroll to position [0, 0]
click at [1225, 207] on button "Save" at bounding box center [1239, 196] width 49 height 29
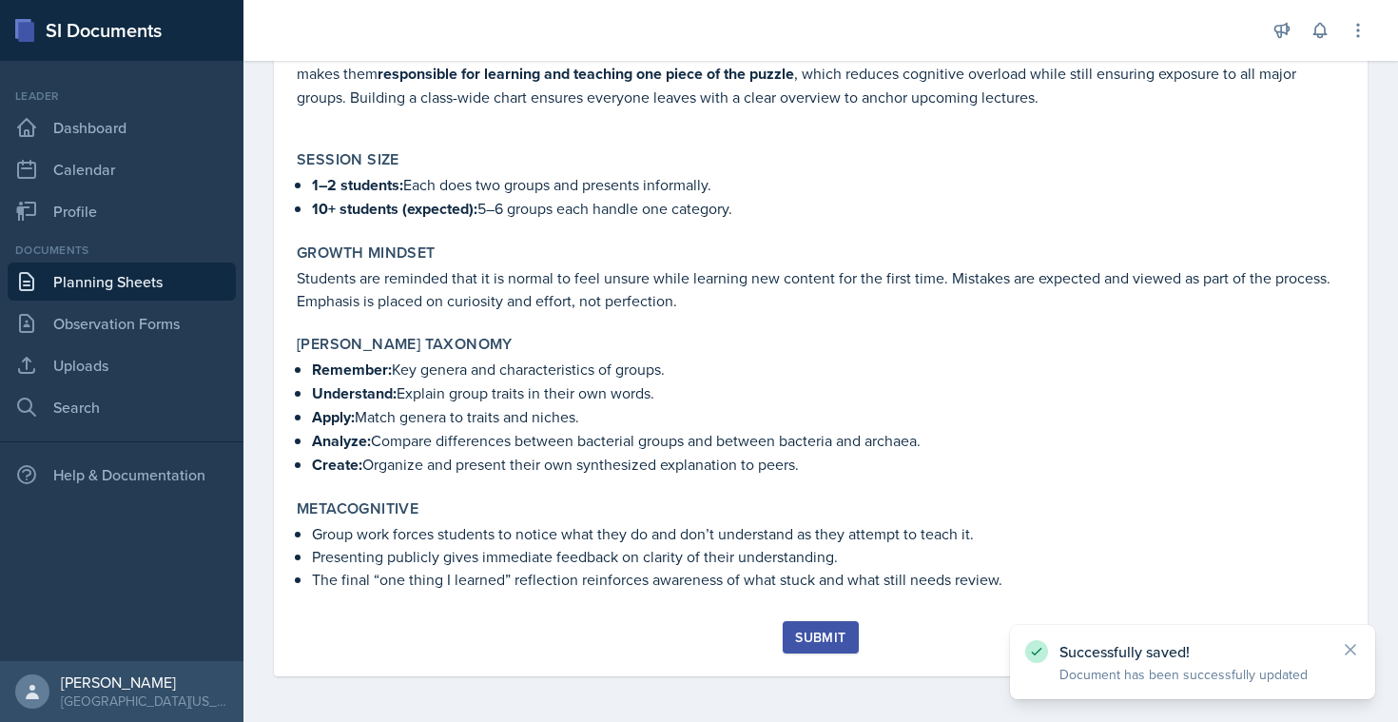
scroll to position [1886, 0]
click at [796, 637] on div "Submit" at bounding box center [820, 637] width 50 height 15
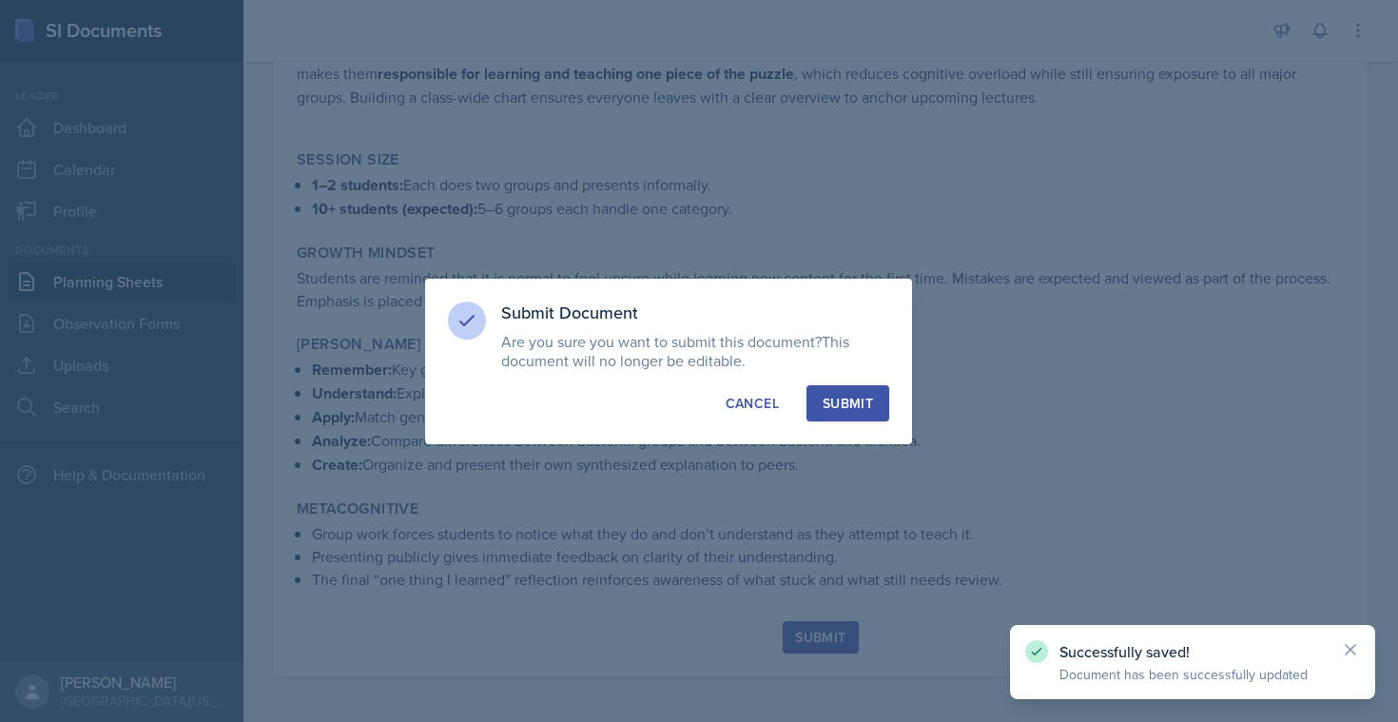
click at [867, 398] on div "Submit" at bounding box center [848, 403] width 50 height 19
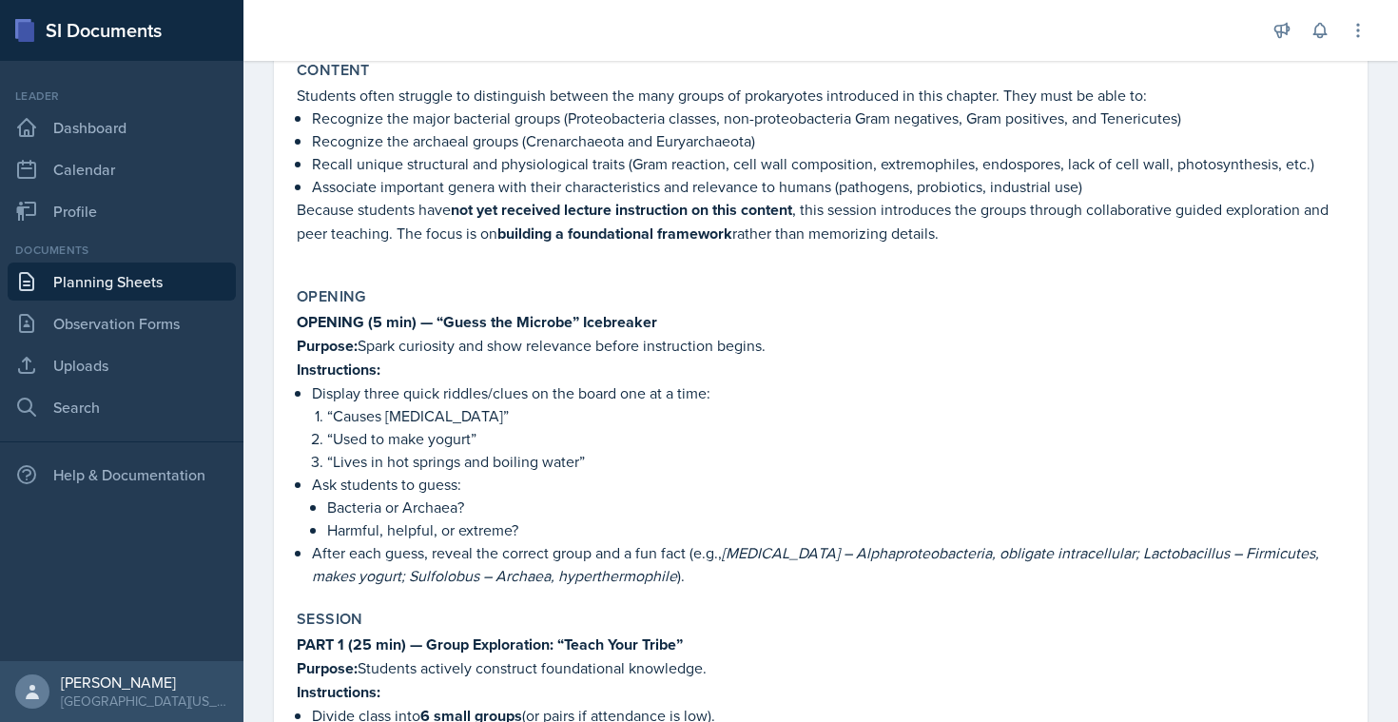
scroll to position [184, 0]
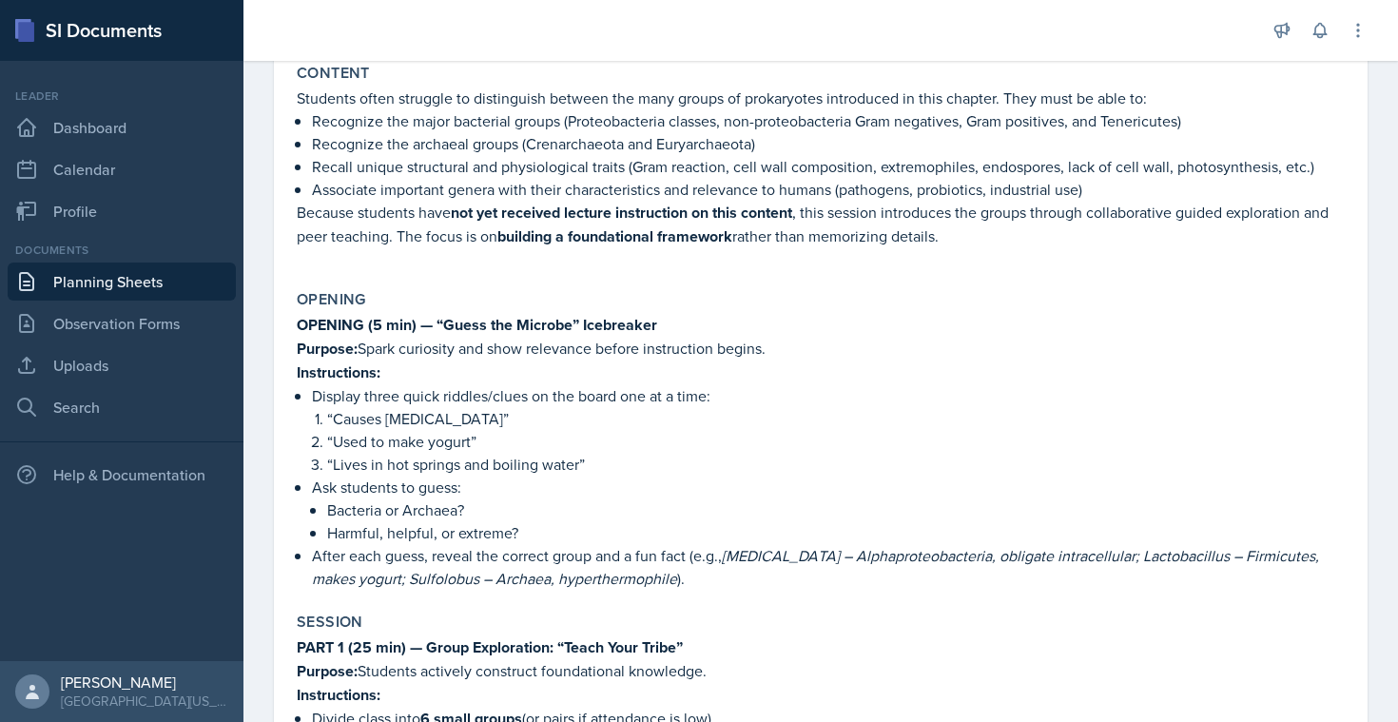
click at [493, 398] on p "Display three quick riddles/clues on the board one at a time:" at bounding box center [828, 395] width 1033 height 23
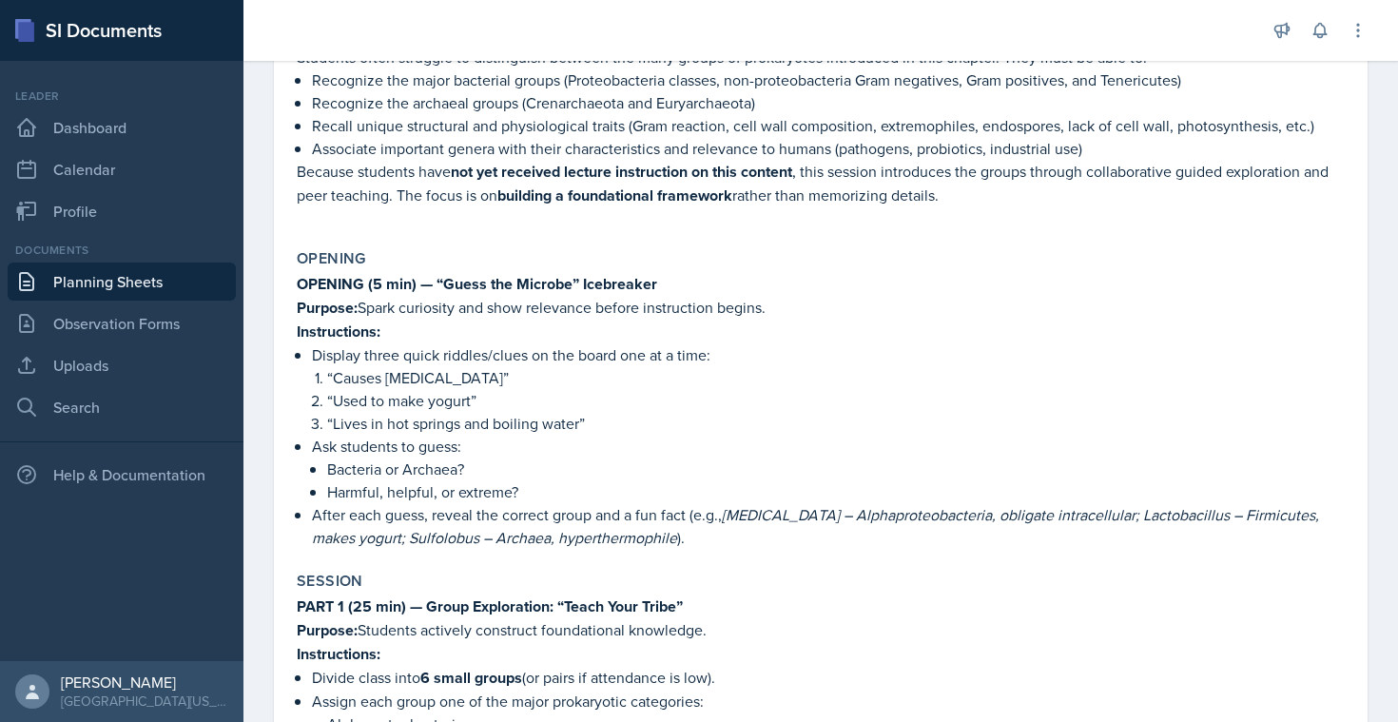
scroll to position [234, 0]
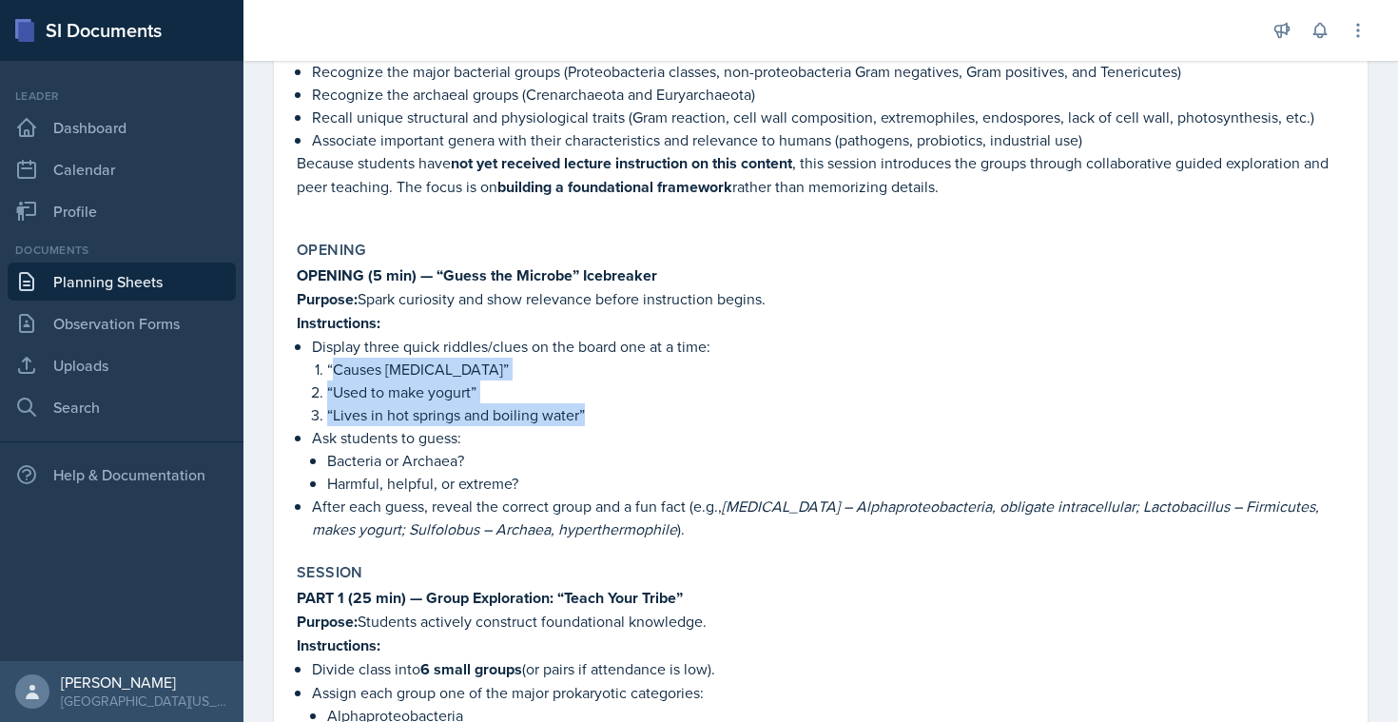
drag, startPoint x: 592, startPoint y: 415, endPoint x: 332, endPoint y: 368, distance: 264.7
click at [331, 368] on ol "“Causes [MEDICAL_DATA]” “Used to make yogurt” “Lives in hot springs and boiling…" at bounding box center [836, 392] width 1018 height 68
copy ol "Causes [MEDICAL_DATA]” “Used to make yogurt” “Lives in hot springs and boiling …"
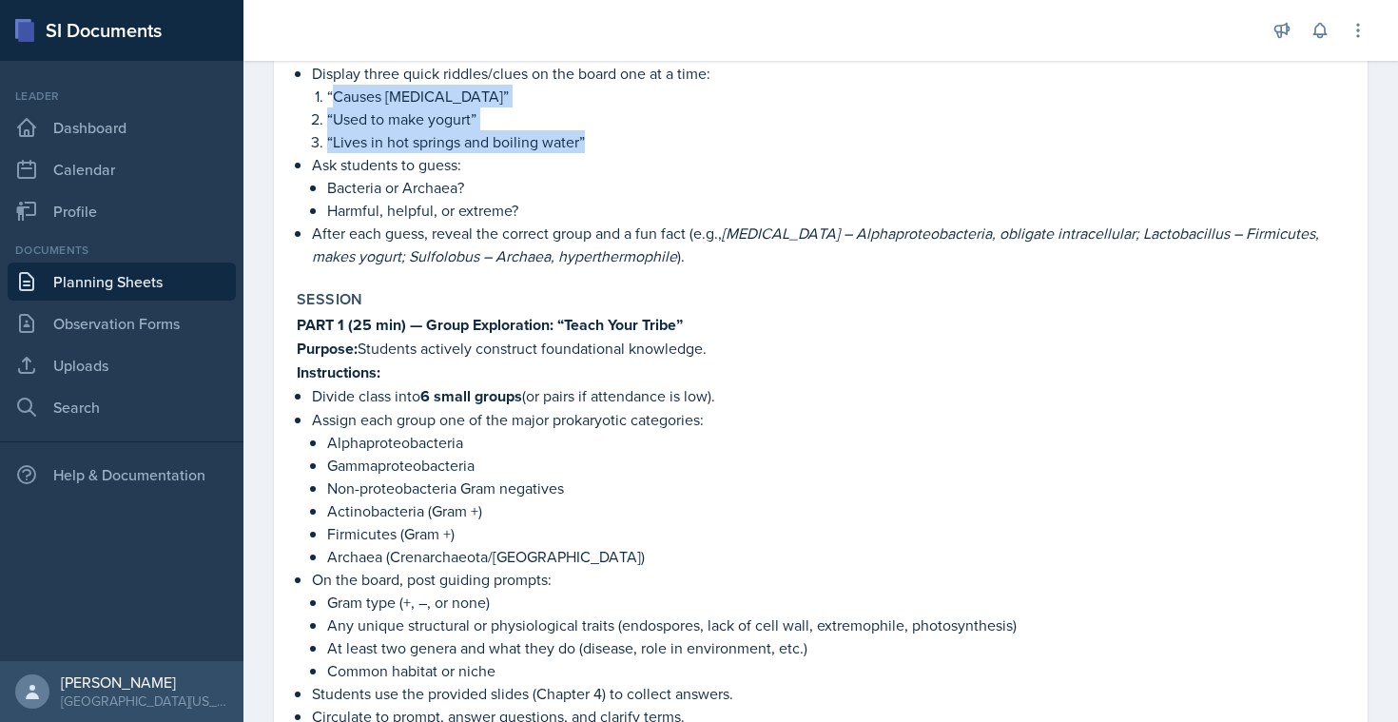
scroll to position [533, 0]
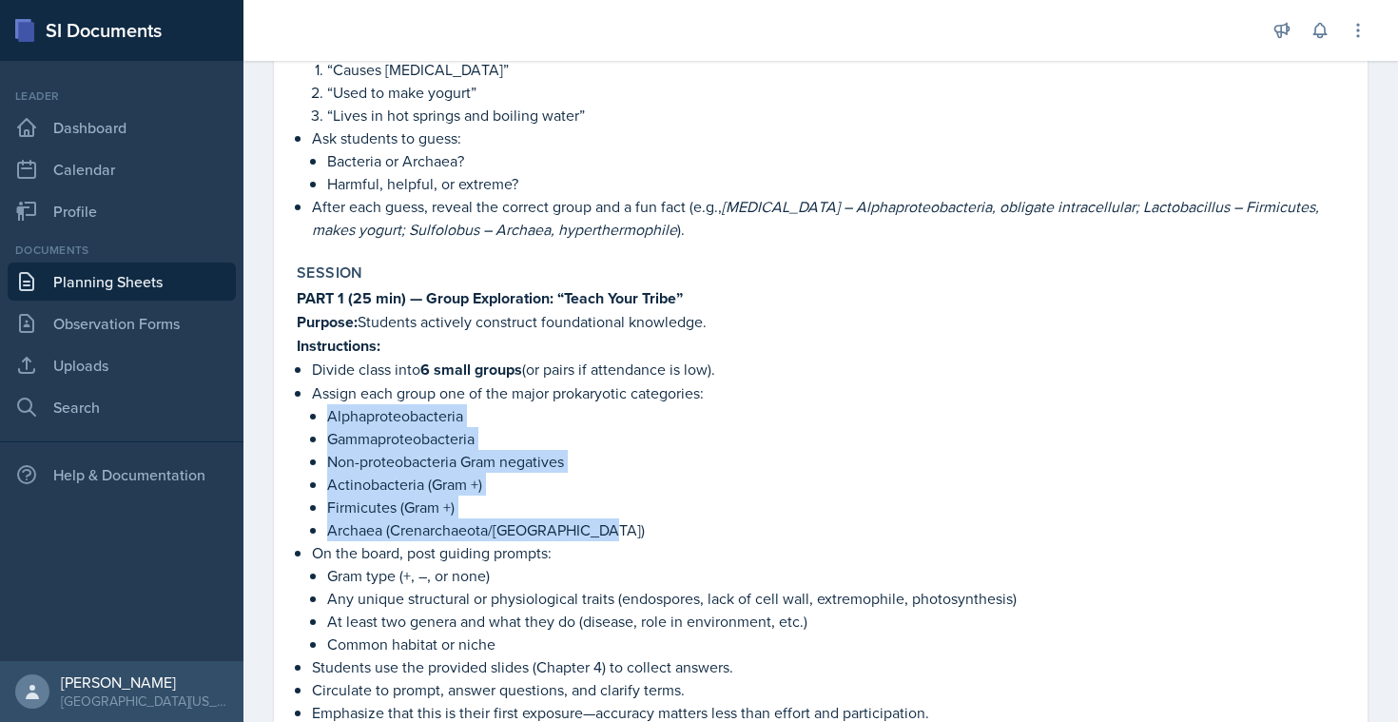
drag, startPoint x: 327, startPoint y: 418, endPoint x: 609, endPoint y: 522, distance: 300.0
click at [609, 522] on ul "Alphaproteobacteria Gammaproteobacteria Non-proteobacteria Gram negatives Actin…" at bounding box center [836, 472] width 1018 height 137
copy ul "Alphaproteobacteria Gammaproteobacteria Non-proteobacteria Gram negatives Actin…"
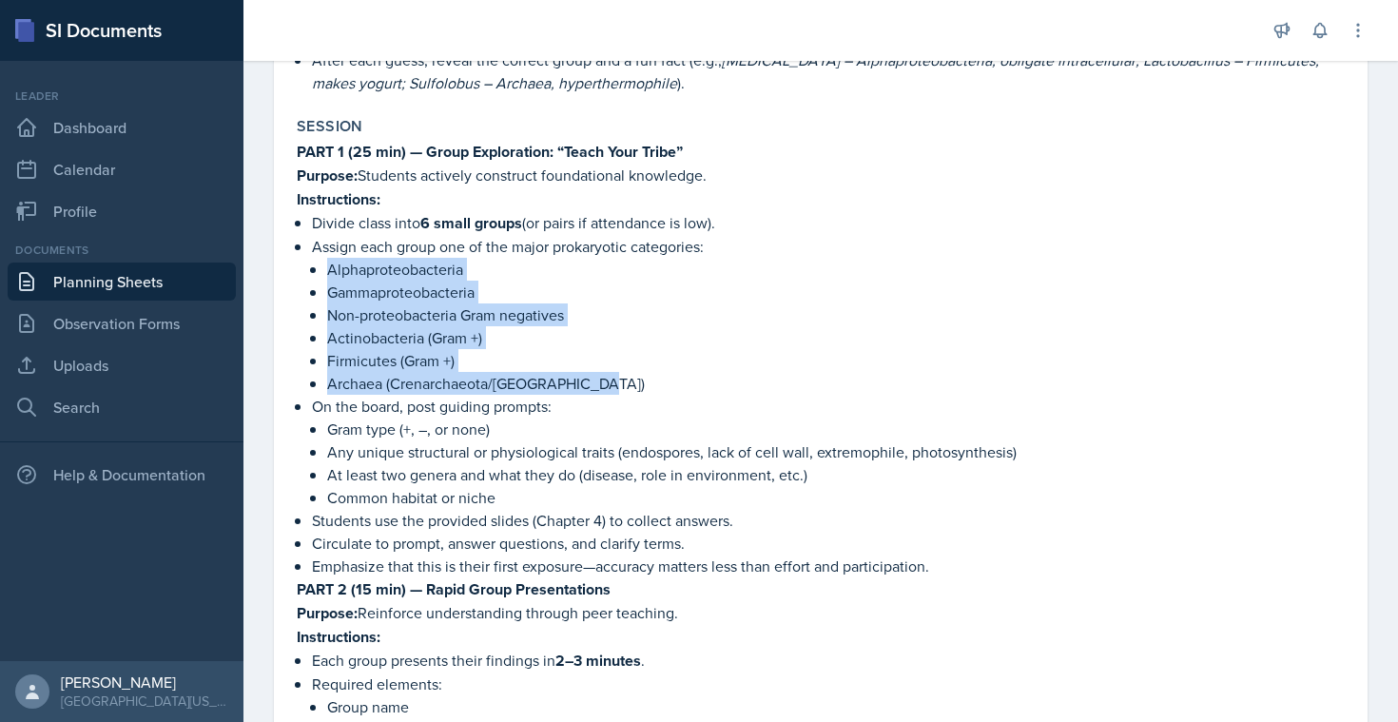
scroll to position [717, 0]
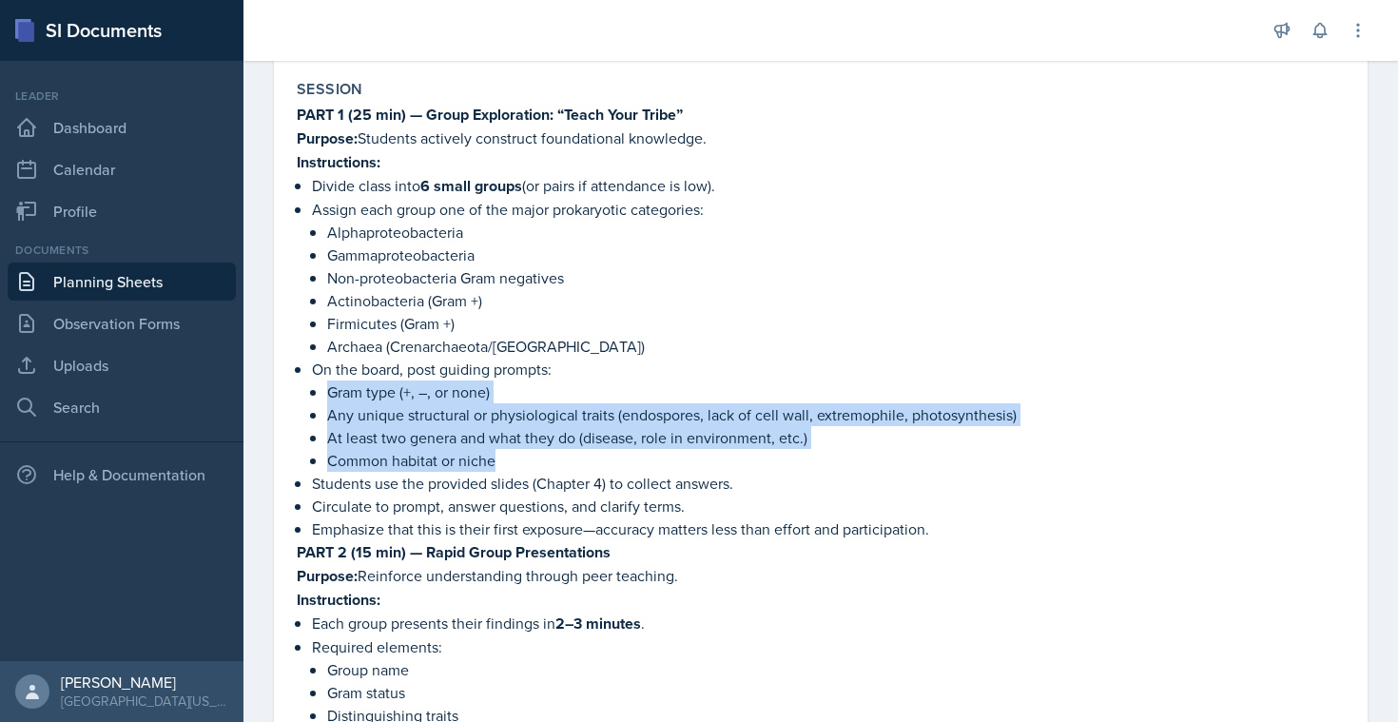
drag, startPoint x: 317, startPoint y: 389, endPoint x: 533, endPoint y: 456, distance: 225.9
click at [533, 456] on li "On the board, post guiding prompts: Gram type (+, –, or none) Any unique struct…" at bounding box center [828, 415] width 1033 height 114
copy ul "Gram type (+, –, or none) Any unique structural or physiological traits (endosp…"
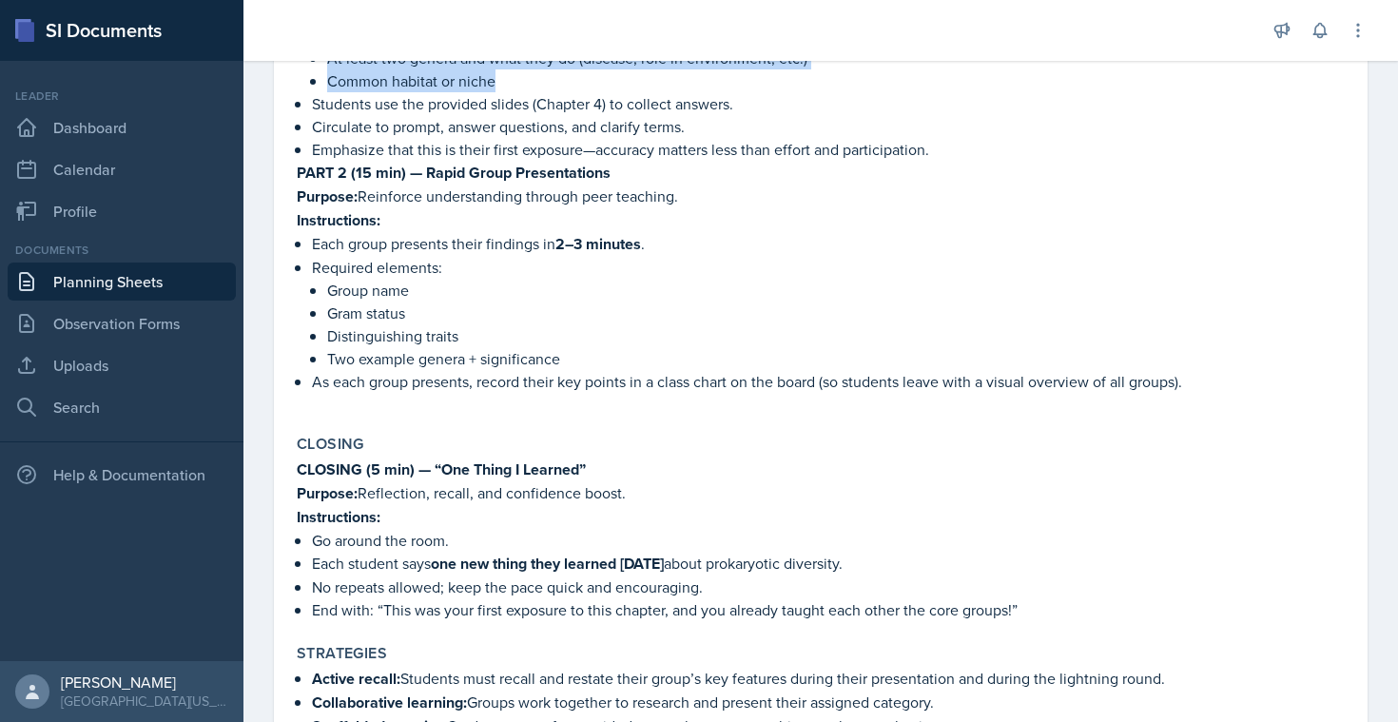
scroll to position [1097, 0]
